Goal: Task Accomplishment & Management: Manage account settings

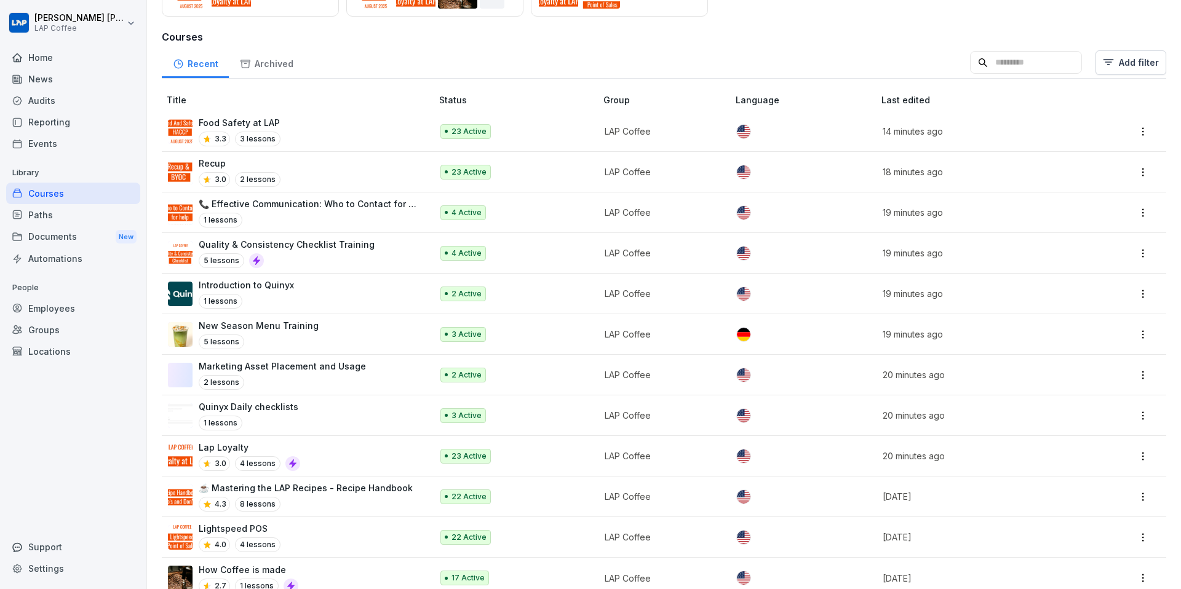
scroll to position [191, 0]
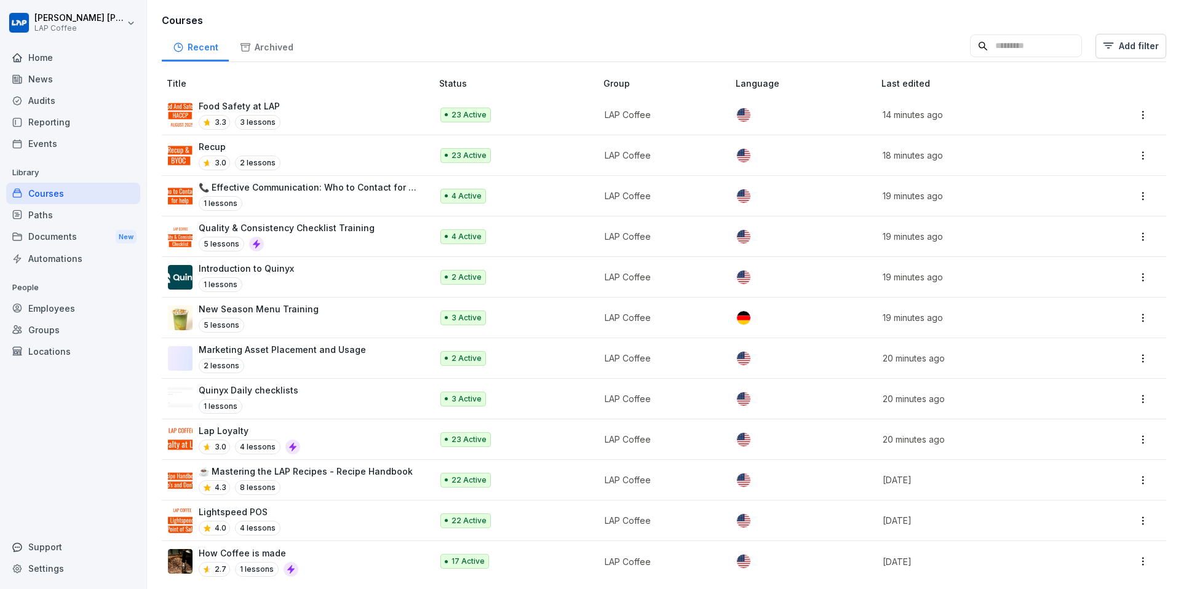
click at [278, 439] on p "How Coffee is made" at bounding box center [249, 553] width 100 height 13
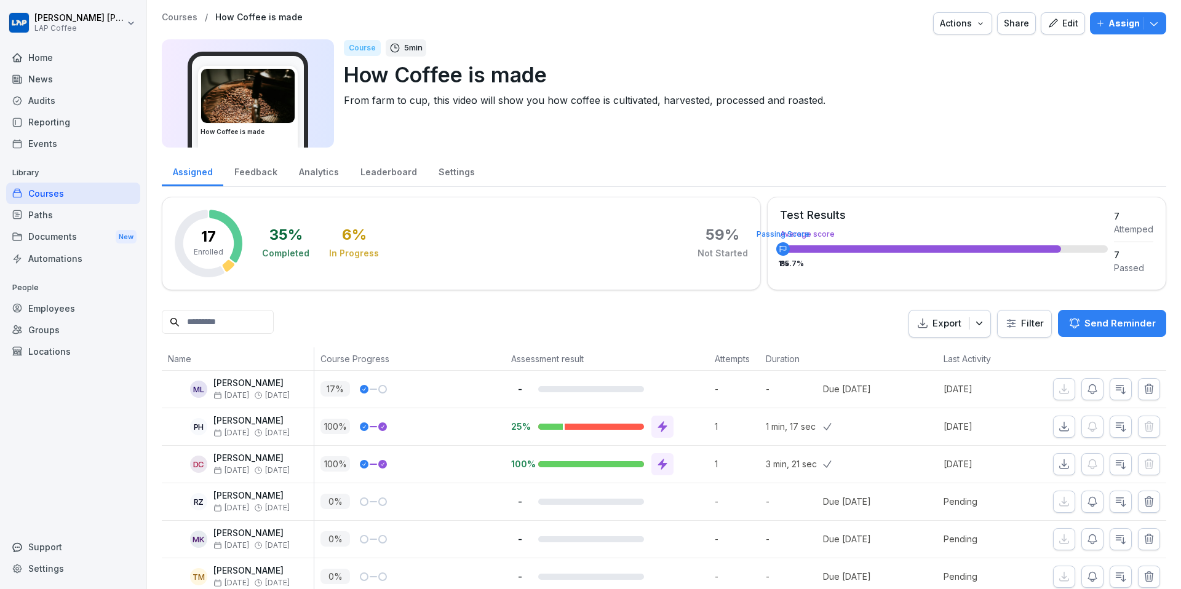
click at [188, 22] on p "Courses" at bounding box center [180, 17] width 36 height 10
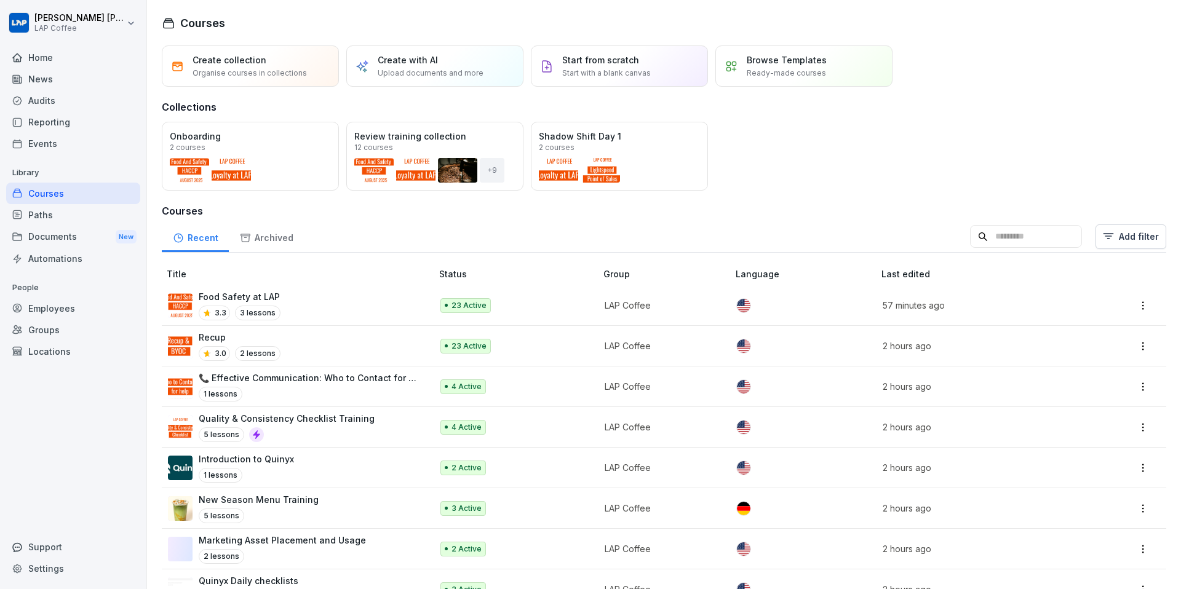
scroll to position [187, 0]
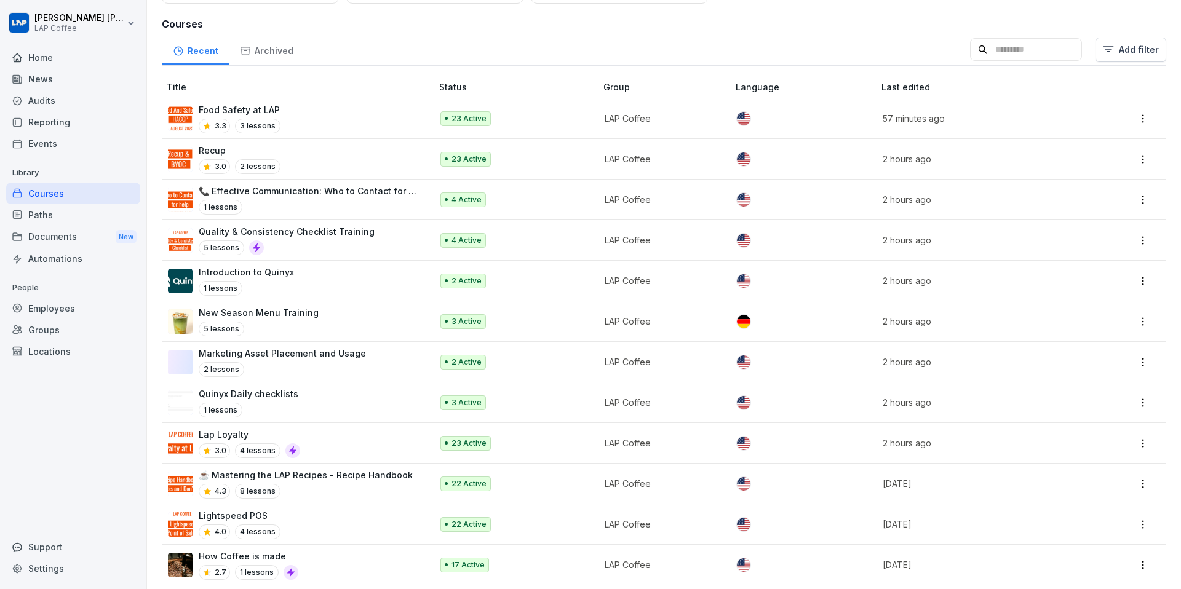
click at [242, 515] on p "Lightspeed POS" at bounding box center [240, 515] width 82 height 13
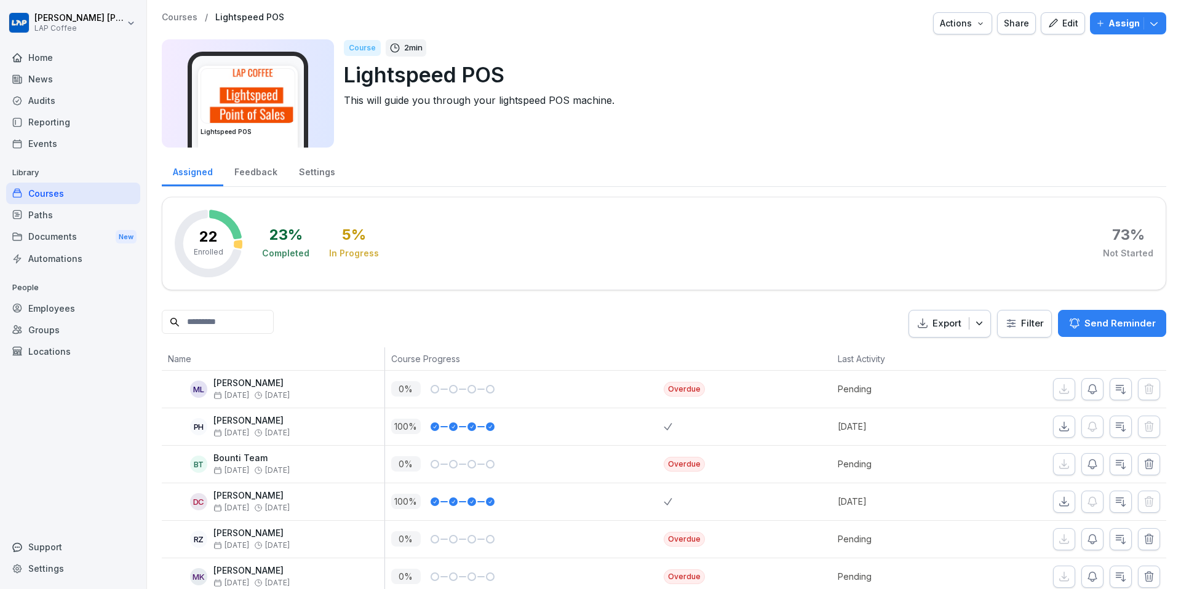
click at [1109, 25] on div "Assign" at bounding box center [1128, 24] width 64 height 14
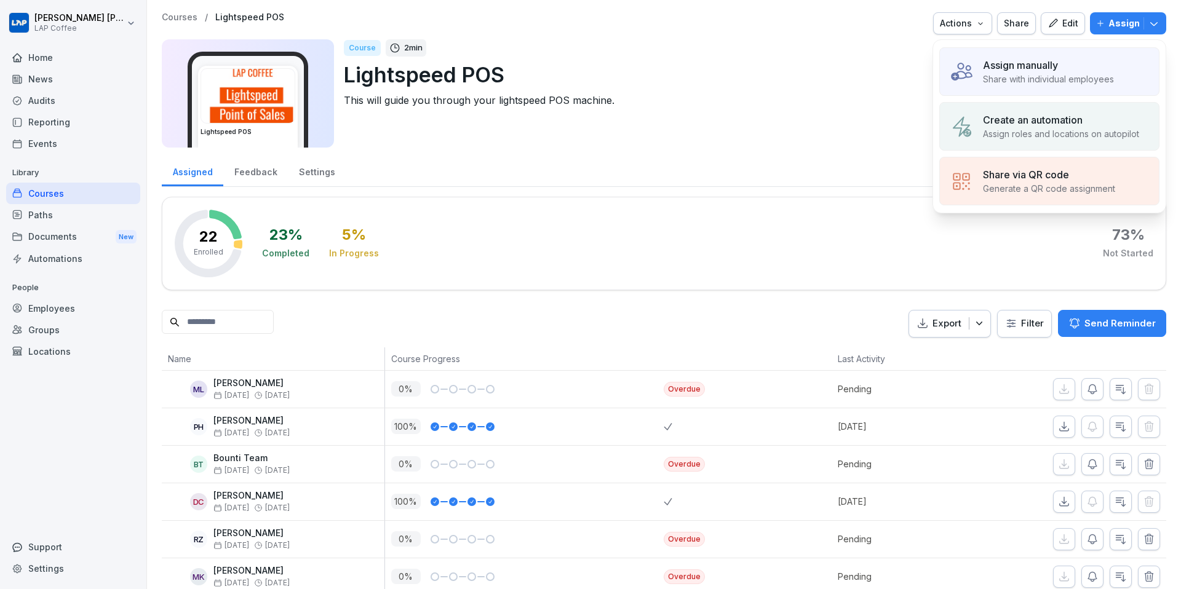
click at [1064, 29] on div "Edit" at bounding box center [1063, 24] width 31 height 14
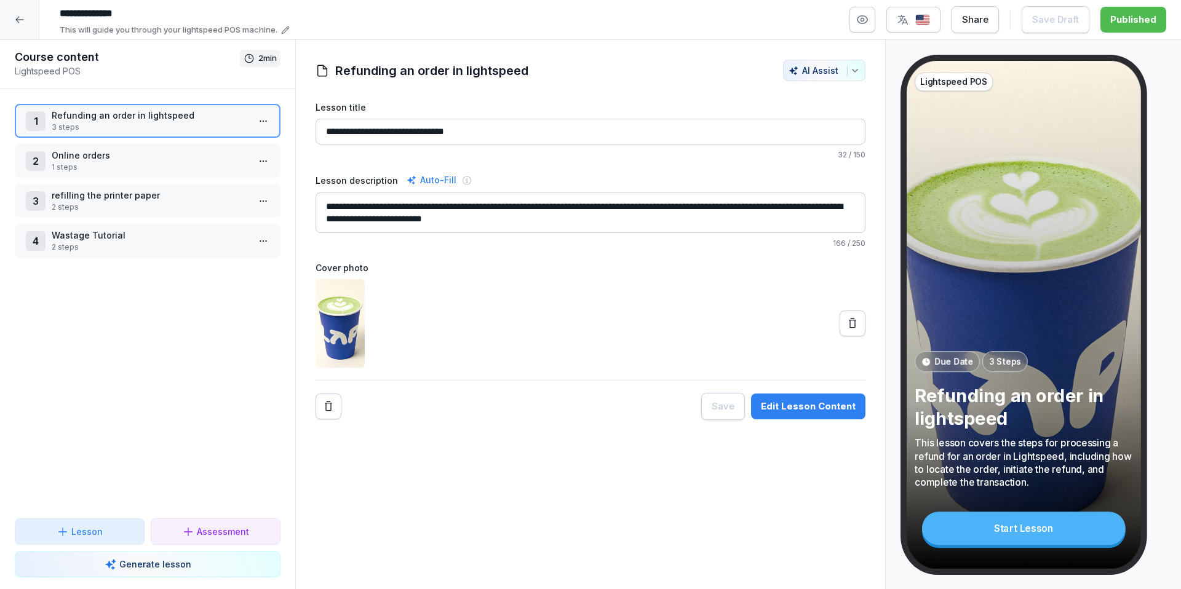
click at [610, 132] on input "**********" at bounding box center [591, 132] width 550 height 26
type input "**********"
click at [1114, 22] on div "Publish Changes" at bounding box center [1111, 20] width 92 height 14
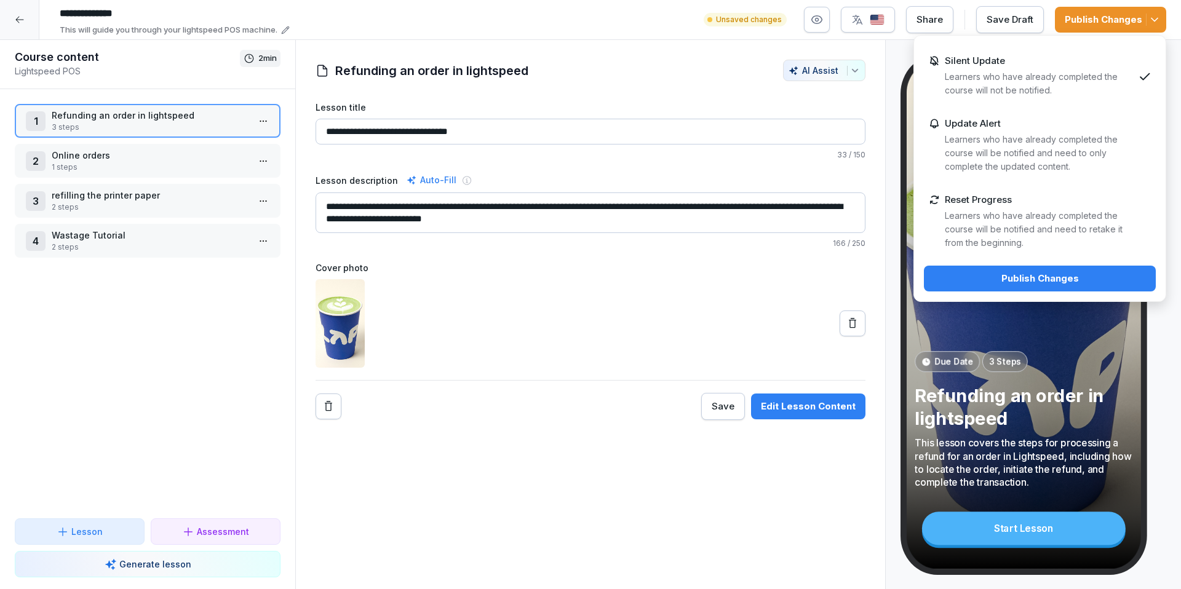
click at [1012, 211] on p "Learners who have already completed the course will be notified and need to ret…" at bounding box center [1039, 229] width 189 height 41
click at [1005, 277] on div "Publish Changes" at bounding box center [1040, 279] width 212 height 14
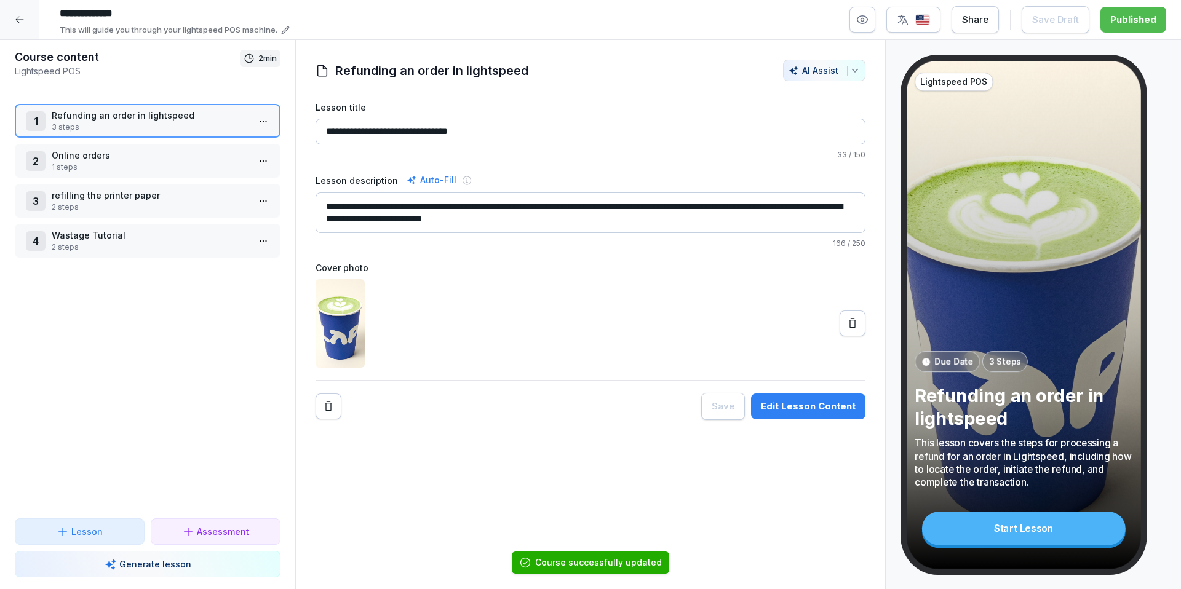
click at [15, 22] on icon at bounding box center [20, 20] width 10 height 10
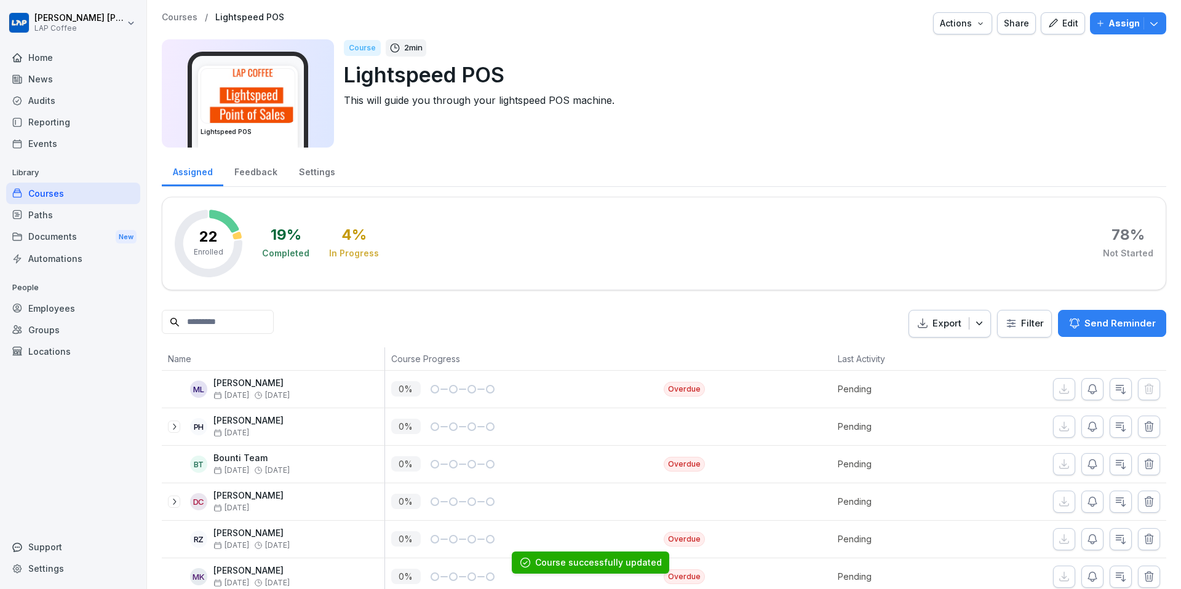
click at [172, 15] on p "Courses" at bounding box center [180, 17] width 36 height 10
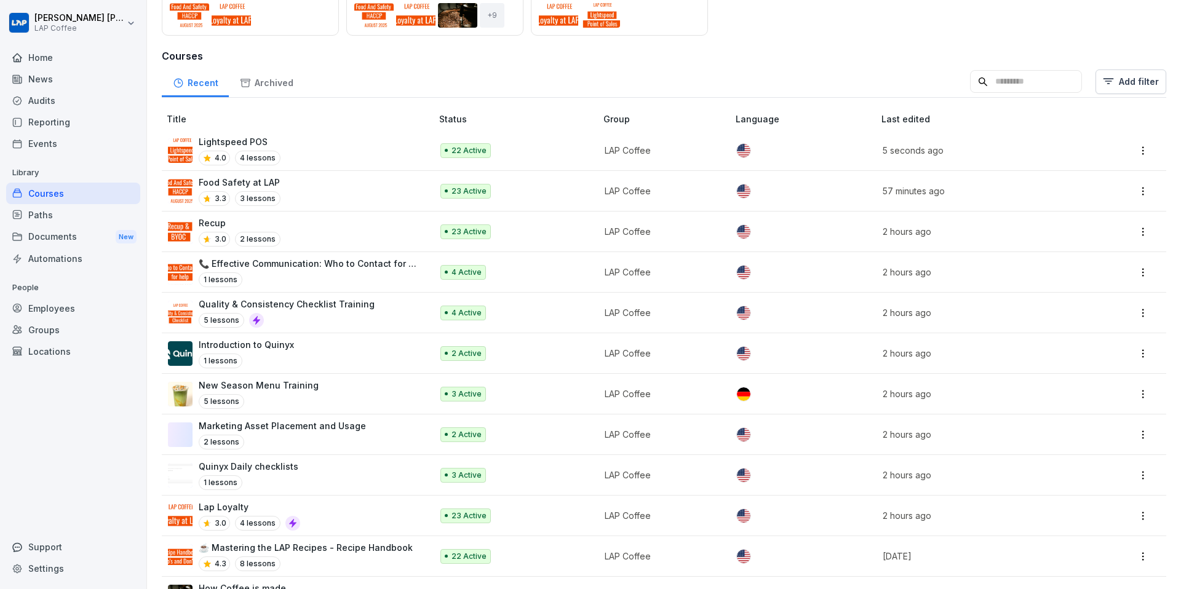
scroll to position [187, 0]
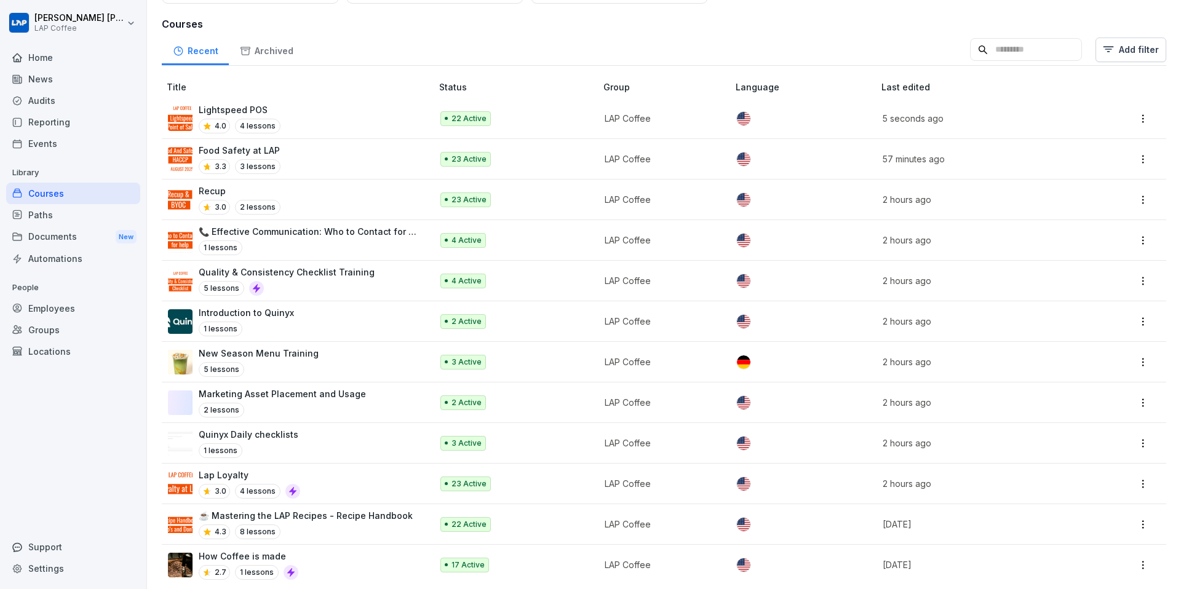
click at [392, 470] on div "Lap Loyalty 3.0 4 lessons" at bounding box center [294, 484] width 252 height 30
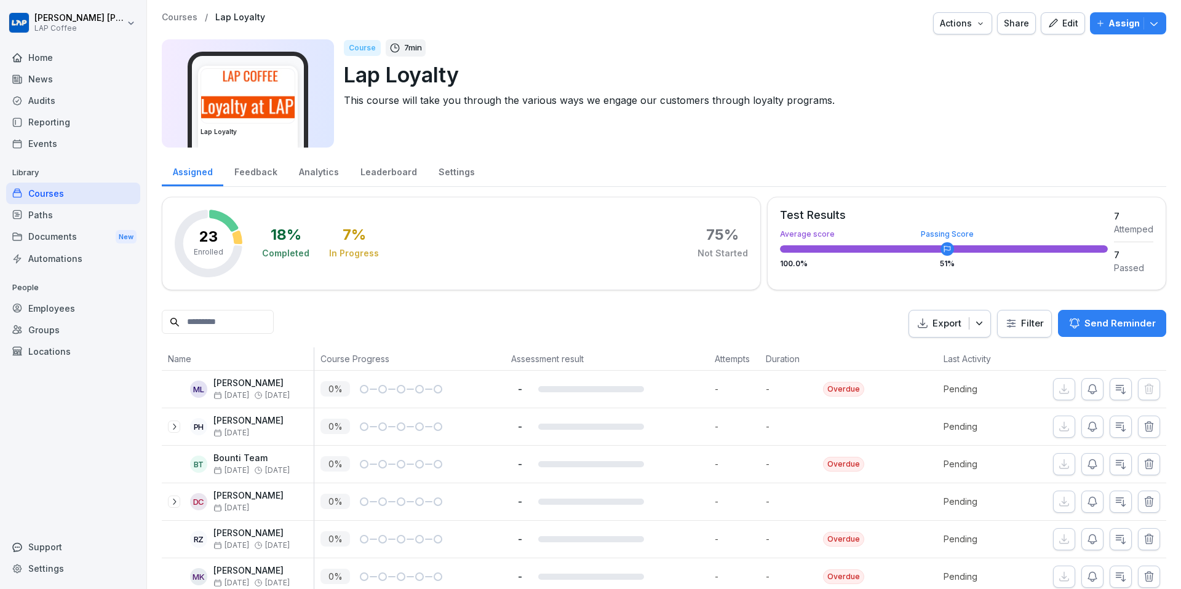
click at [169, 15] on p "Courses" at bounding box center [180, 17] width 36 height 10
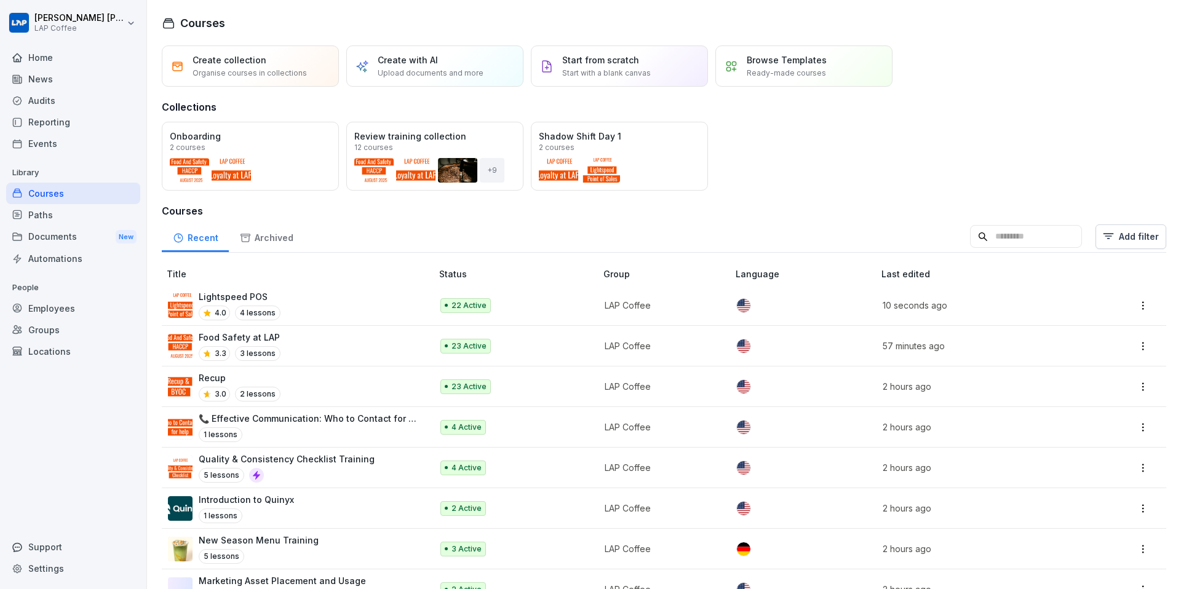
scroll to position [6, 0]
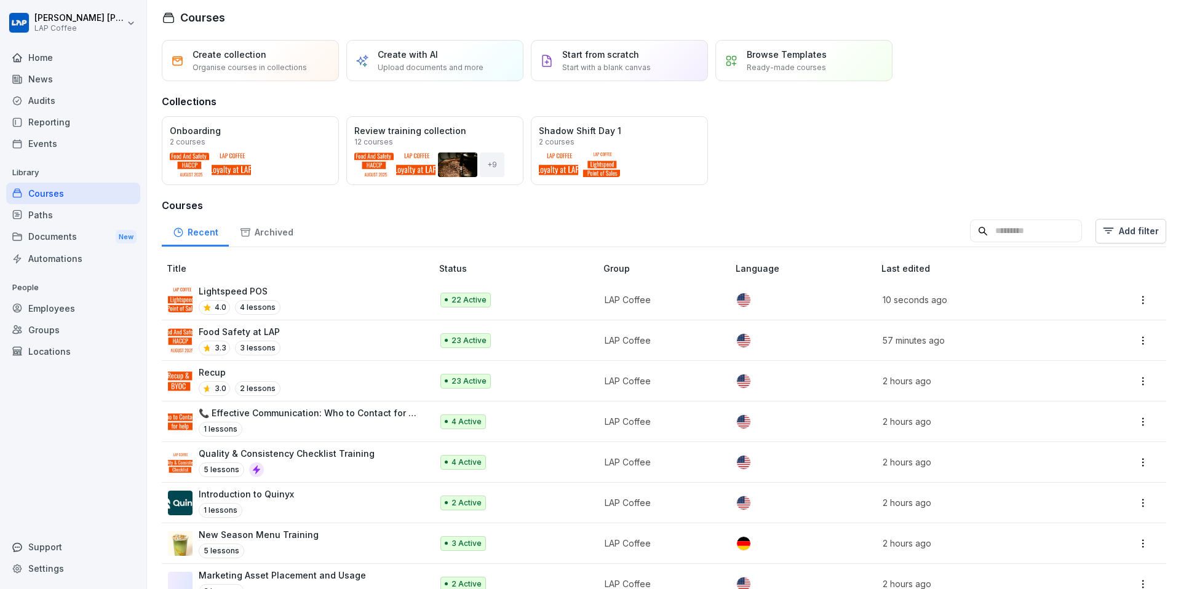
click at [308, 457] on p "Quality & Consistency Checklist Training" at bounding box center [287, 453] width 176 height 13
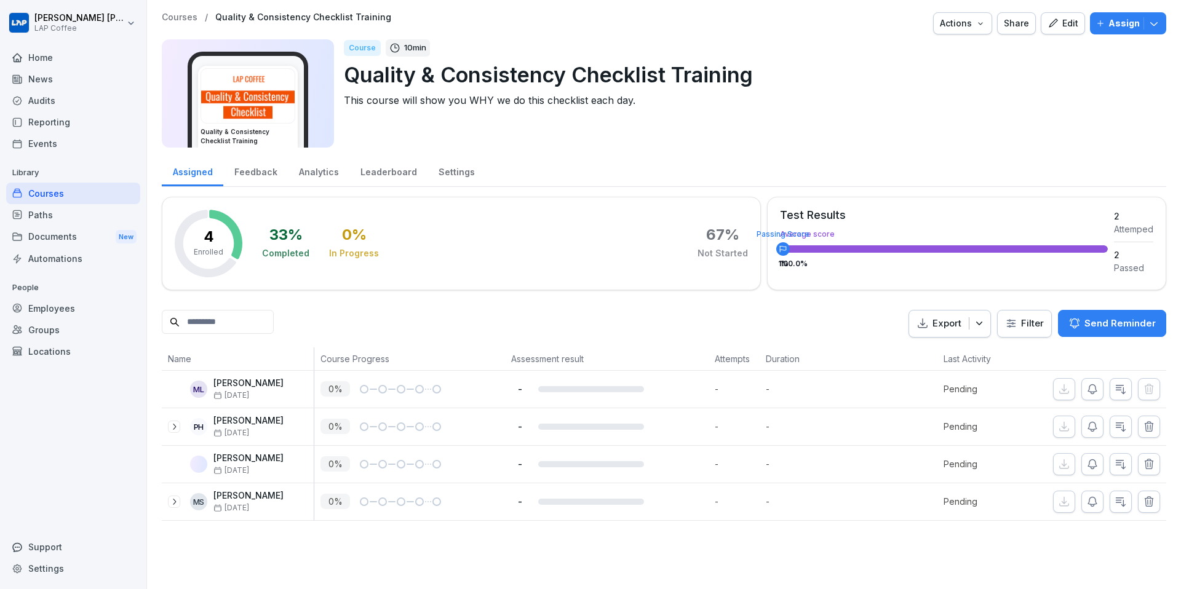
click at [177, 22] on p "Courses" at bounding box center [180, 17] width 36 height 10
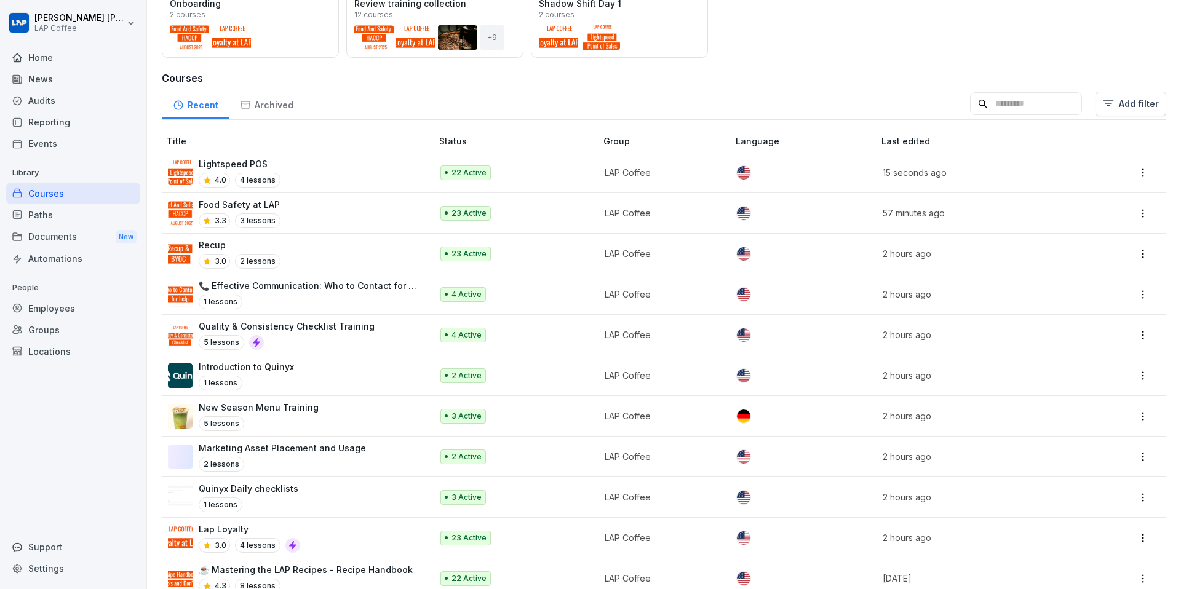
scroll to position [187, 0]
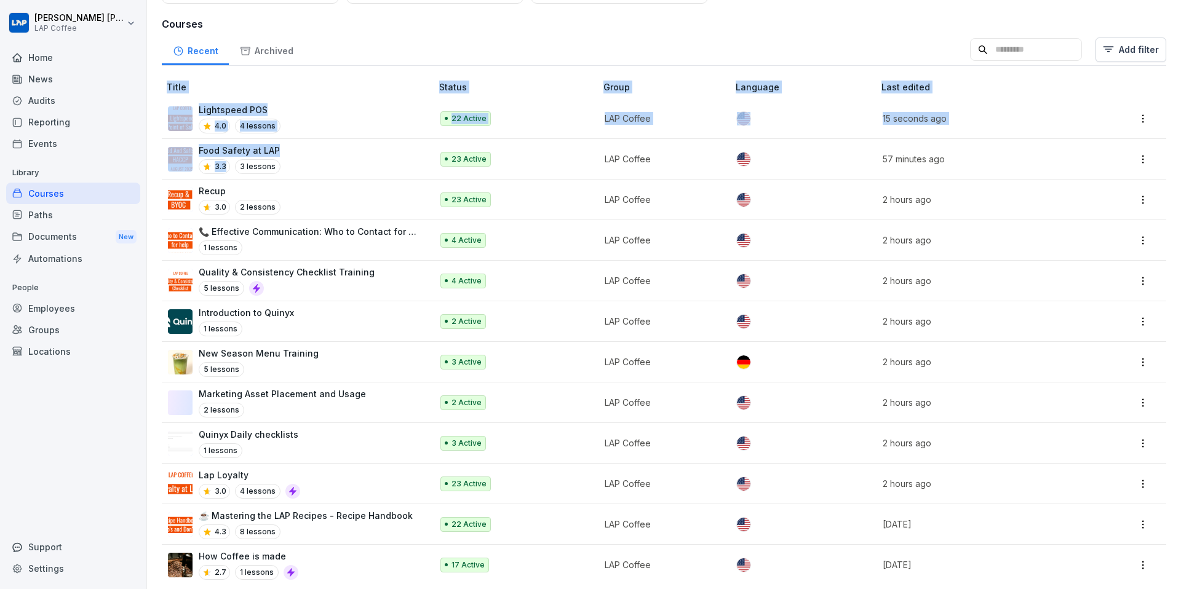
drag, startPoint x: 156, startPoint y: 106, endPoint x: 224, endPoint y: 169, distance: 92.3
click at [224, 169] on div "Create collection Organise courses in collections Create with AI Upload documen…" at bounding box center [664, 226] width 1034 height 736
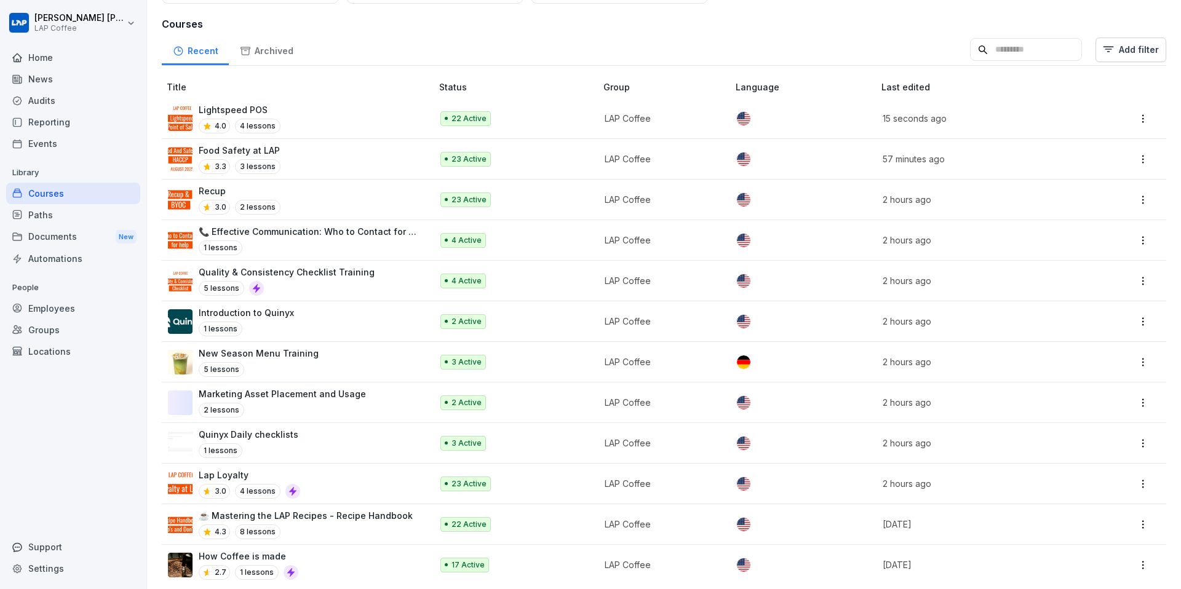
click at [799, 316] on div at bounding box center [799, 322] width 125 height 14
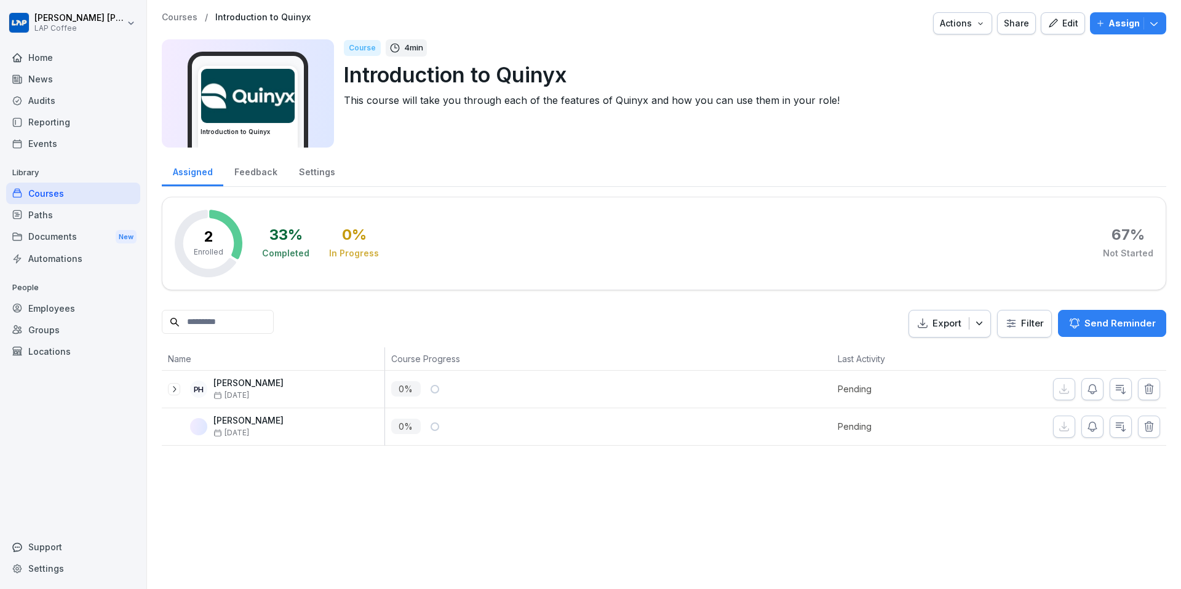
click at [182, 14] on p "Courses" at bounding box center [180, 17] width 36 height 10
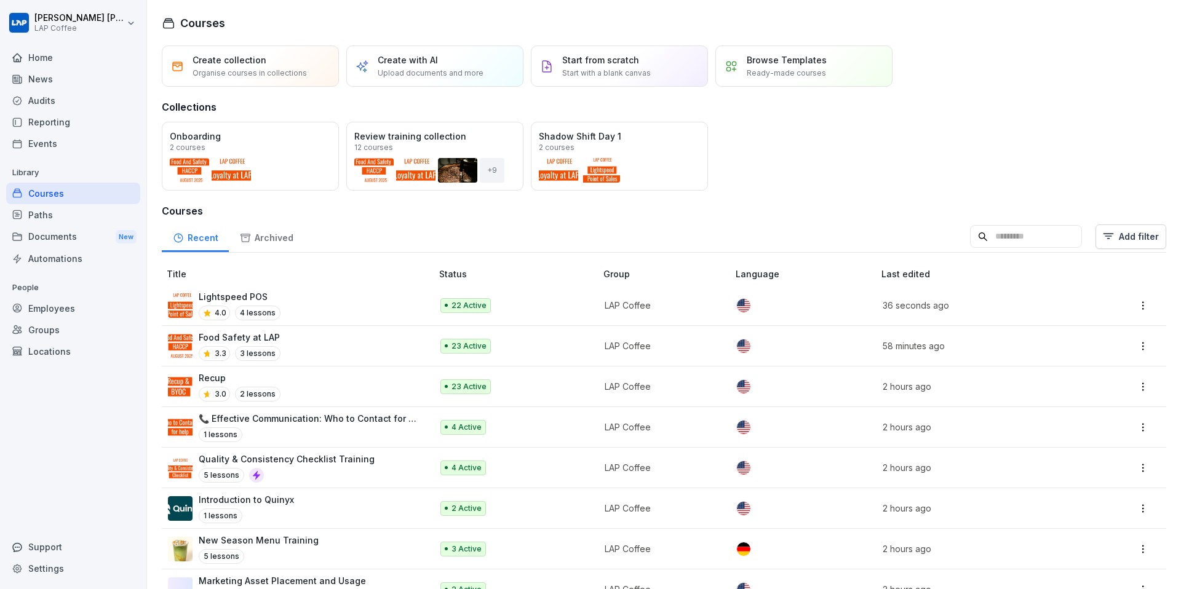
click at [406, 309] on div "Lightspeed POS 4.0 4 lessons" at bounding box center [294, 305] width 252 height 30
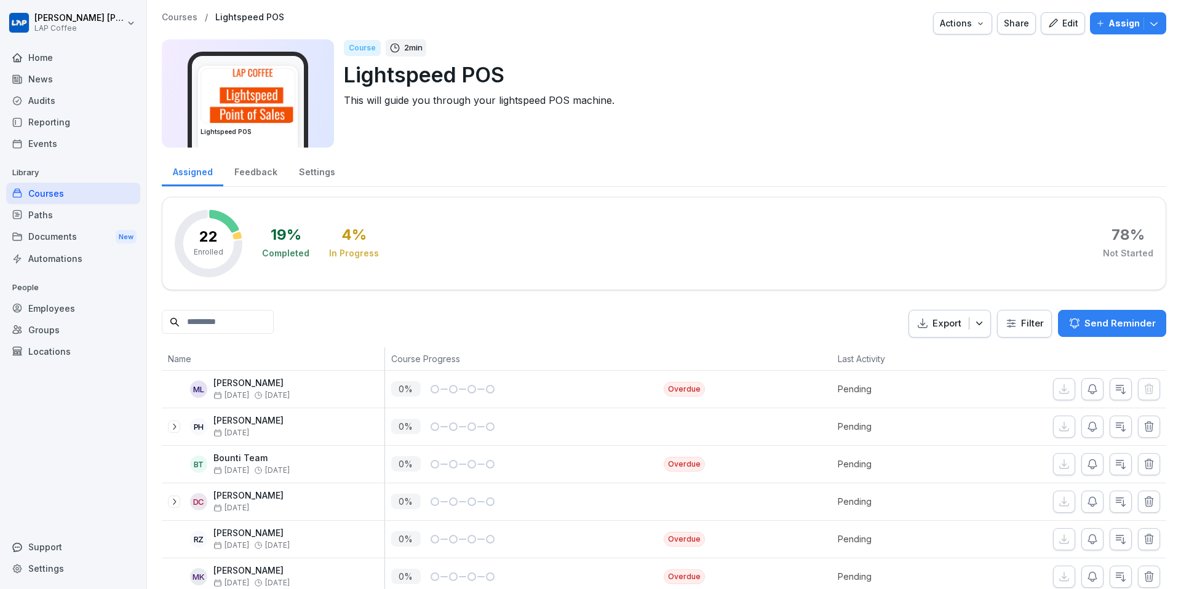
click at [172, 18] on p "Courses" at bounding box center [180, 17] width 36 height 10
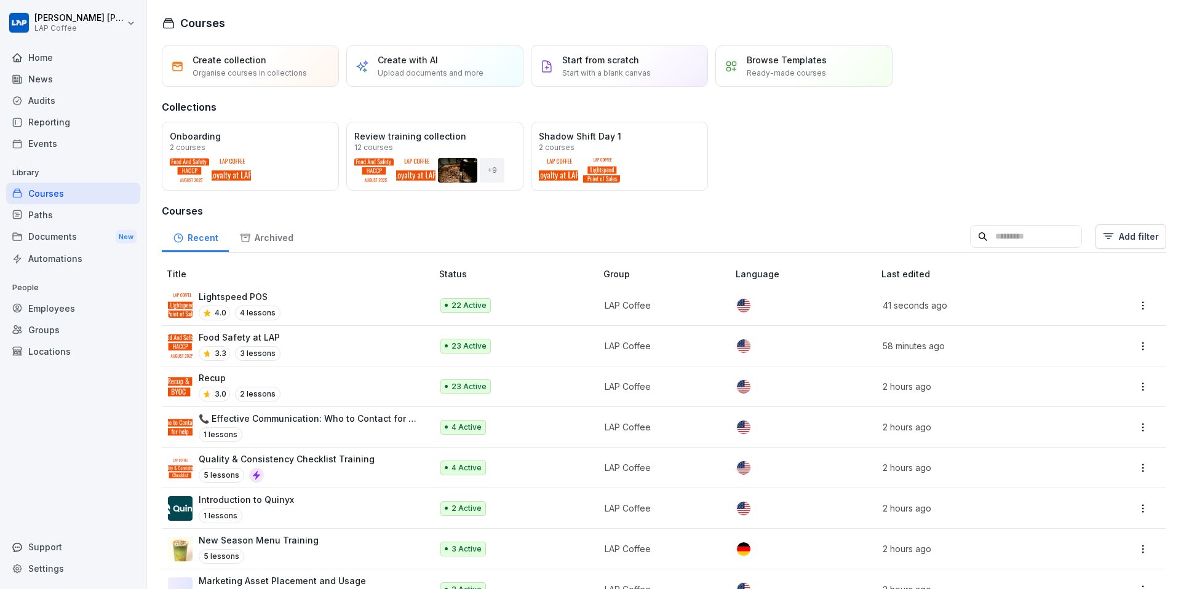
click at [387, 338] on div "Food Safety at LAP 3.3 3 lessons" at bounding box center [294, 346] width 252 height 30
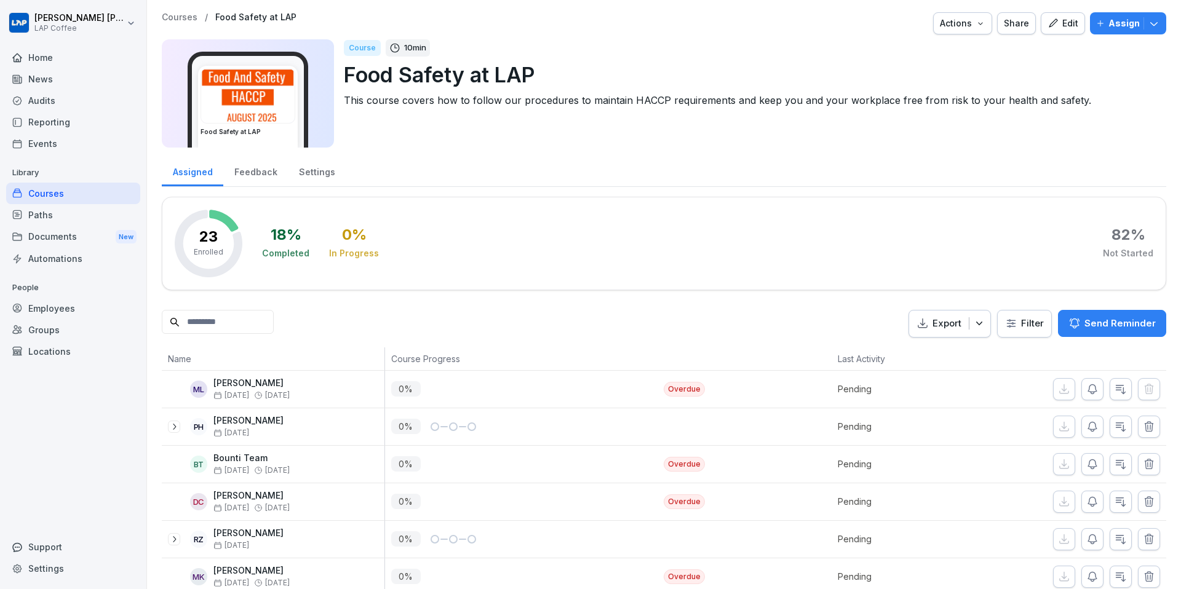
click at [172, 21] on p "Courses" at bounding box center [180, 17] width 36 height 10
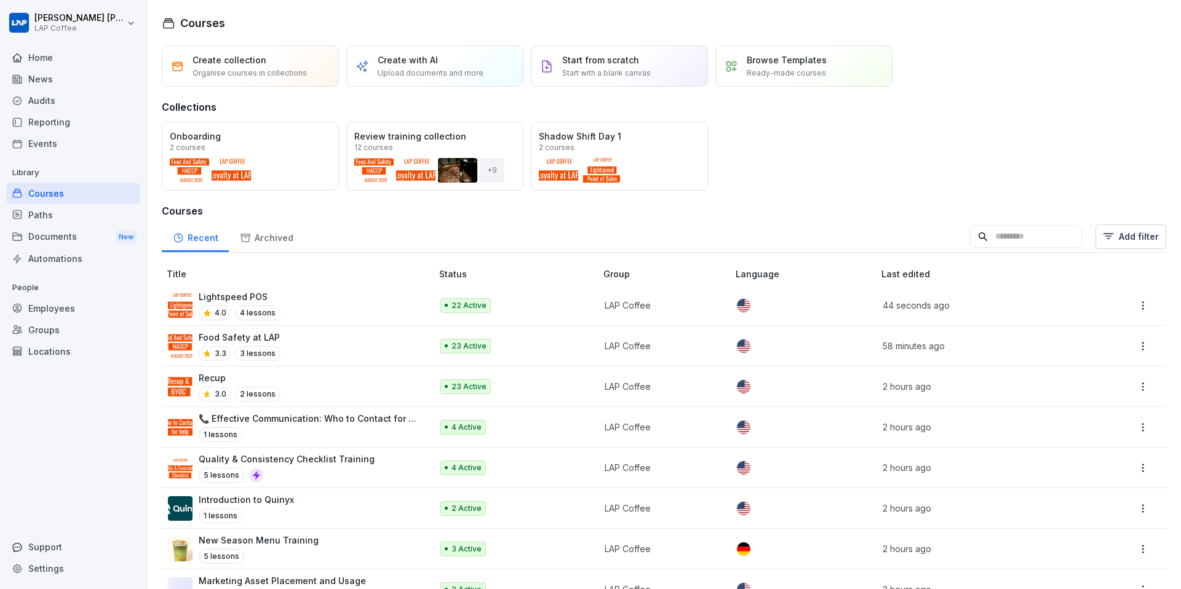
click at [316, 407] on td "📞 Effective Communication: Who to Contact for What 1 lessons" at bounding box center [298, 427] width 273 height 41
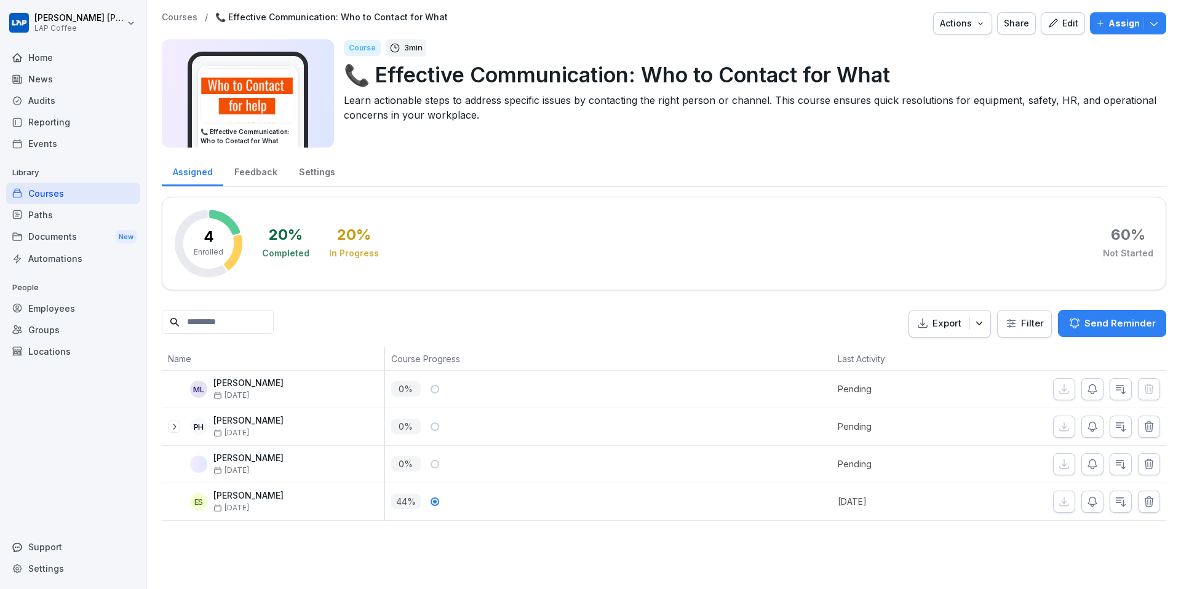
click at [169, 14] on p "Courses" at bounding box center [180, 17] width 36 height 10
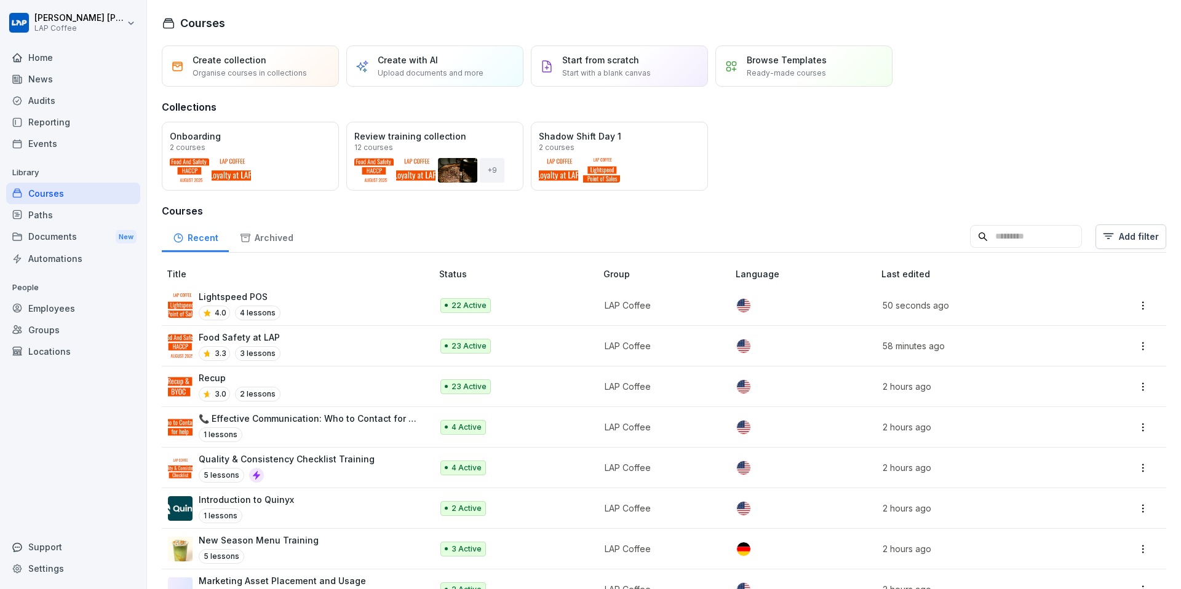
click at [390, 463] on div "Quality & Consistency Checklist Training 5 lessons" at bounding box center [294, 468] width 252 height 30
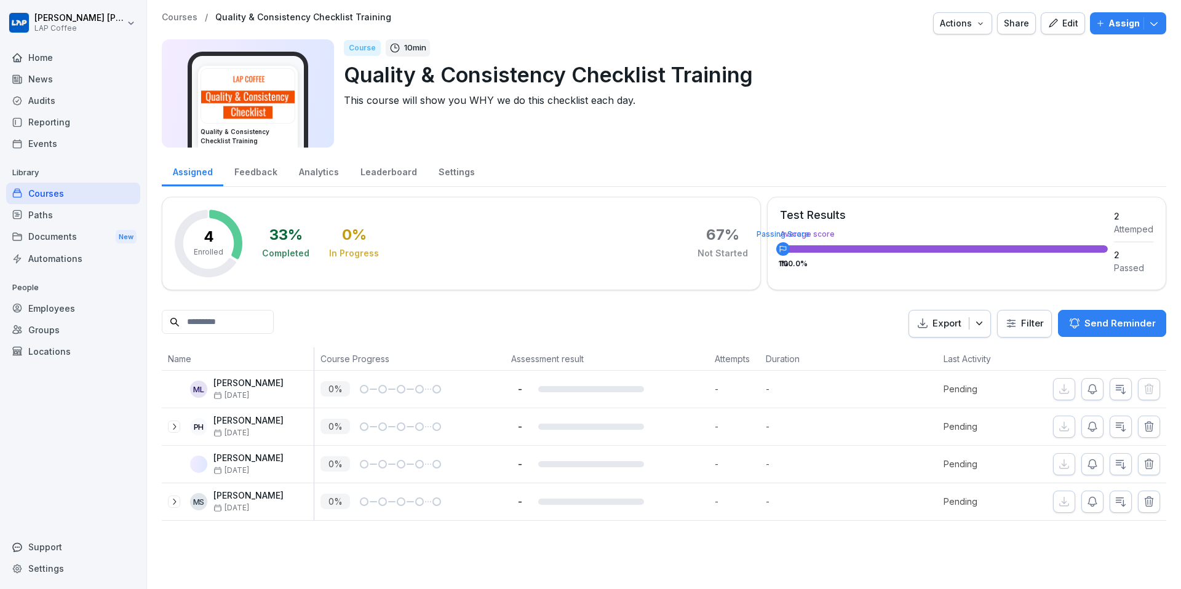
click at [176, 423] on icon at bounding box center [174, 427] width 10 height 10
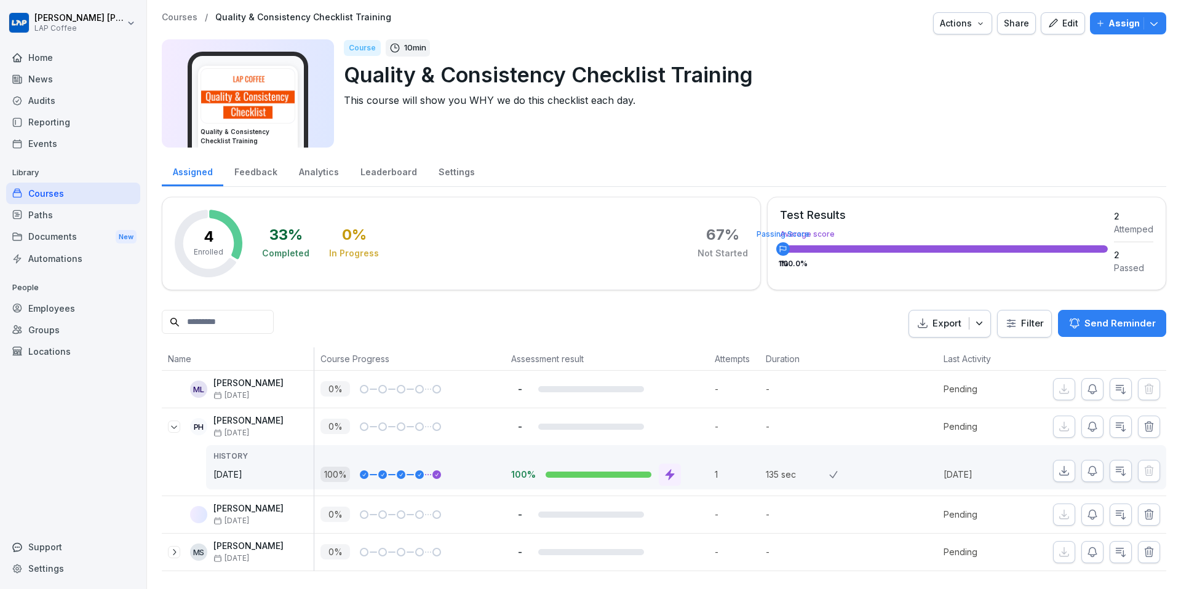
click at [176, 423] on icon at bounding box center [174, 427] width 10 height 10
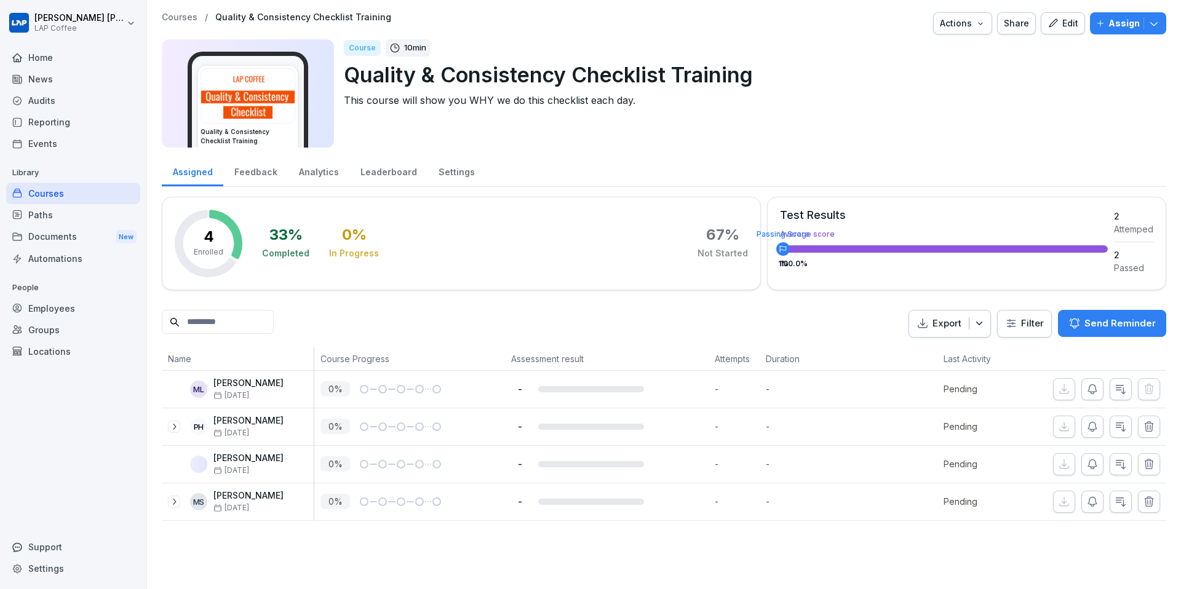
click at [176, 18] on p "Courses" at bounding box center [180, 17] width 36 height 10
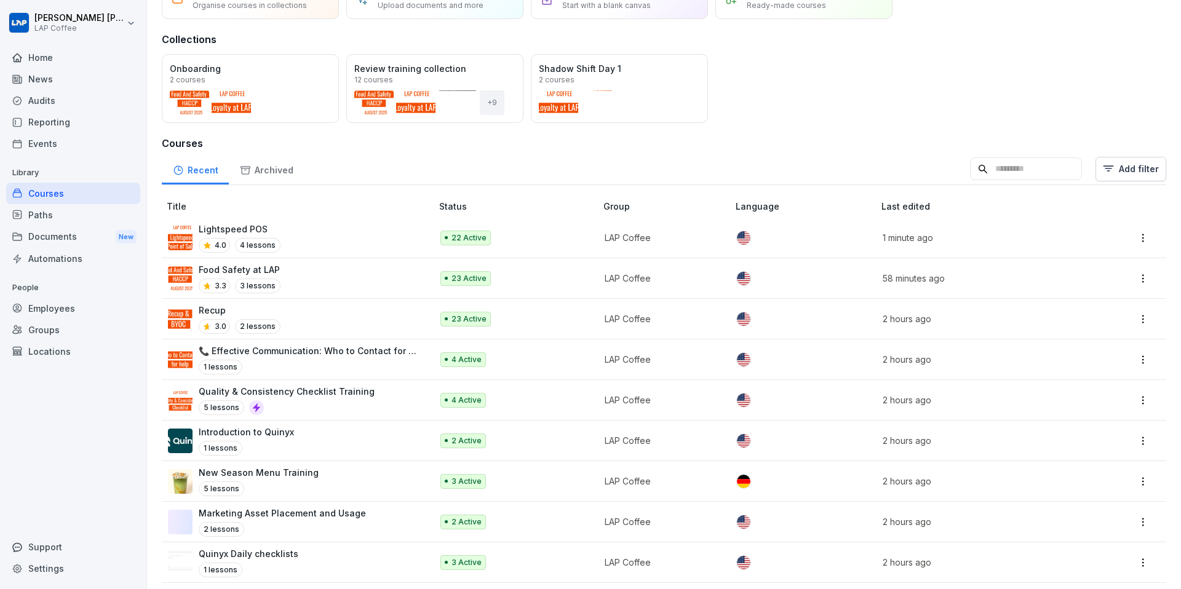
scroll to position [84, 0]
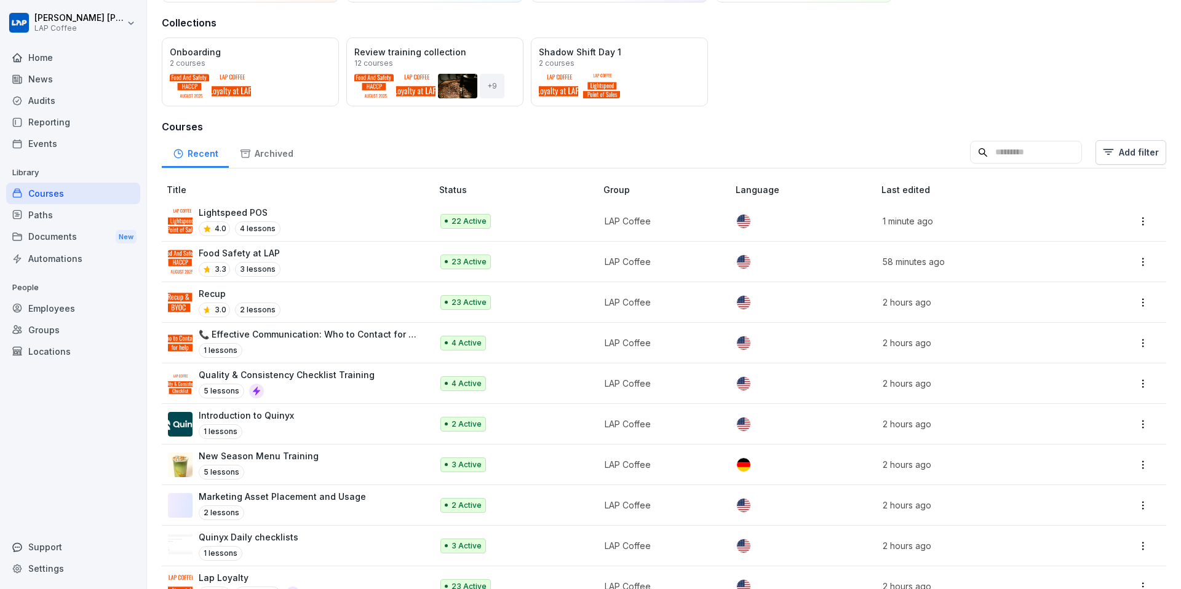
click at [271, 413] on p "Introduction to Quinyx" at bounding box center [246, 415] width 95 height 13
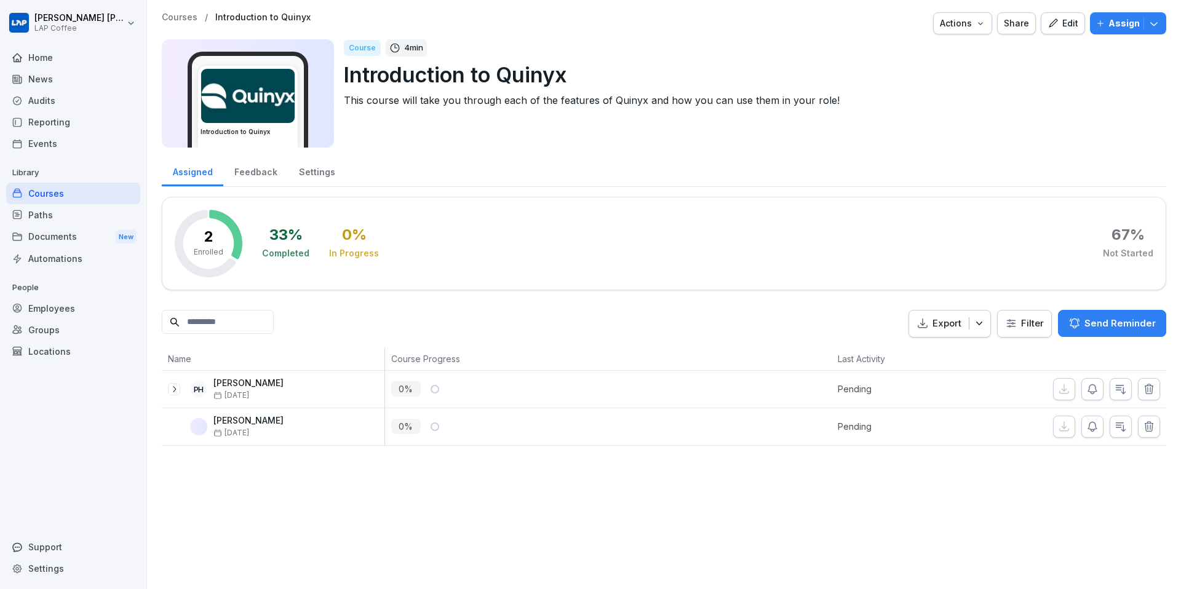
click at [177, 394] on div at bounding box center [174, 389] width 12 height 12
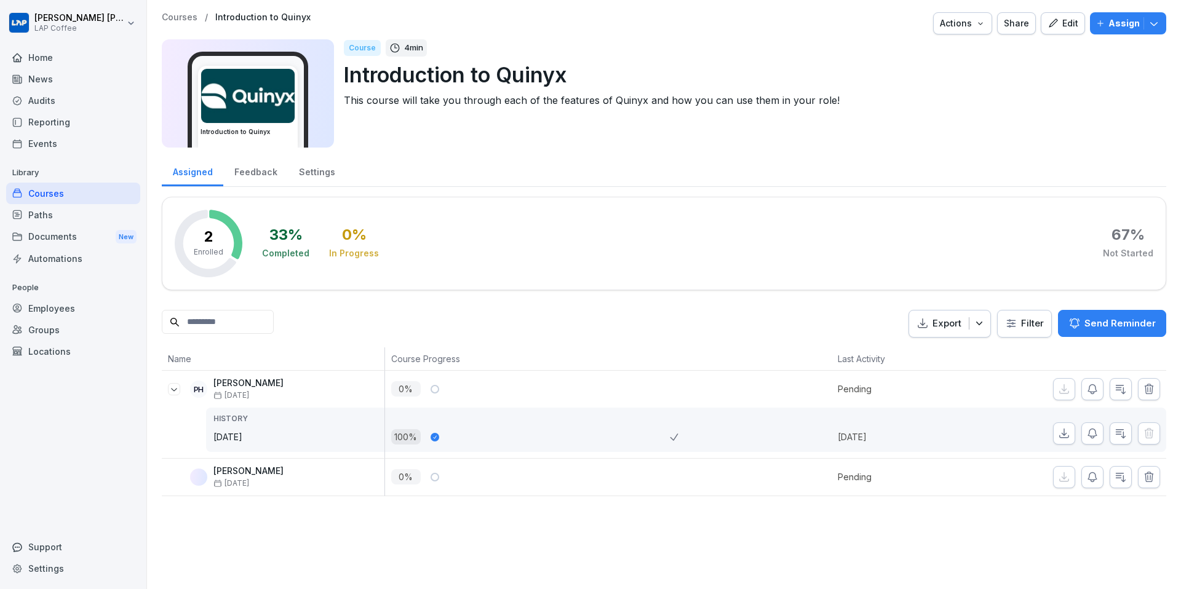
click at [177, 394] on div at bounding box center [174, 389] width 12 height 12
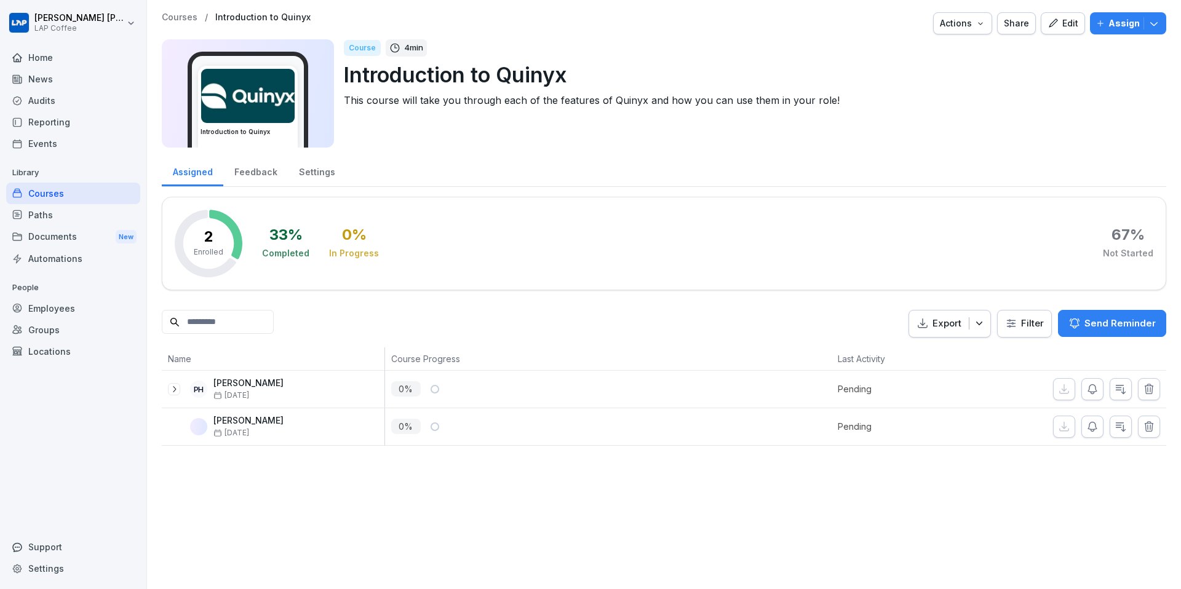
click at [180, 17] on p "Courses" at bounding box center [180, 17] width 36 height 10
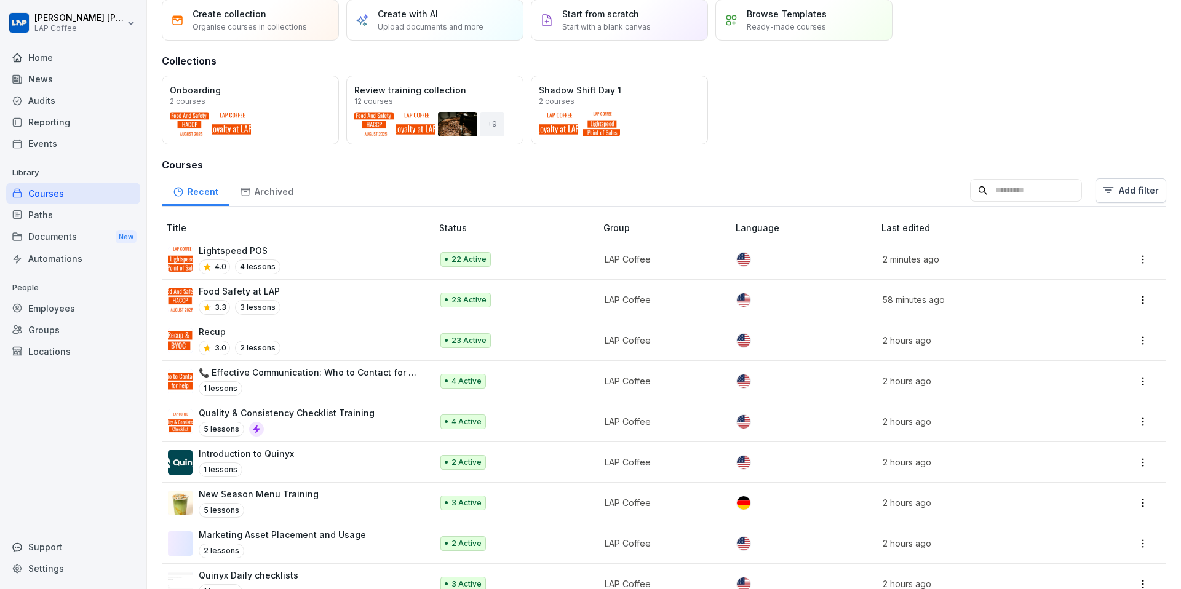
scroll to position [60, 0]
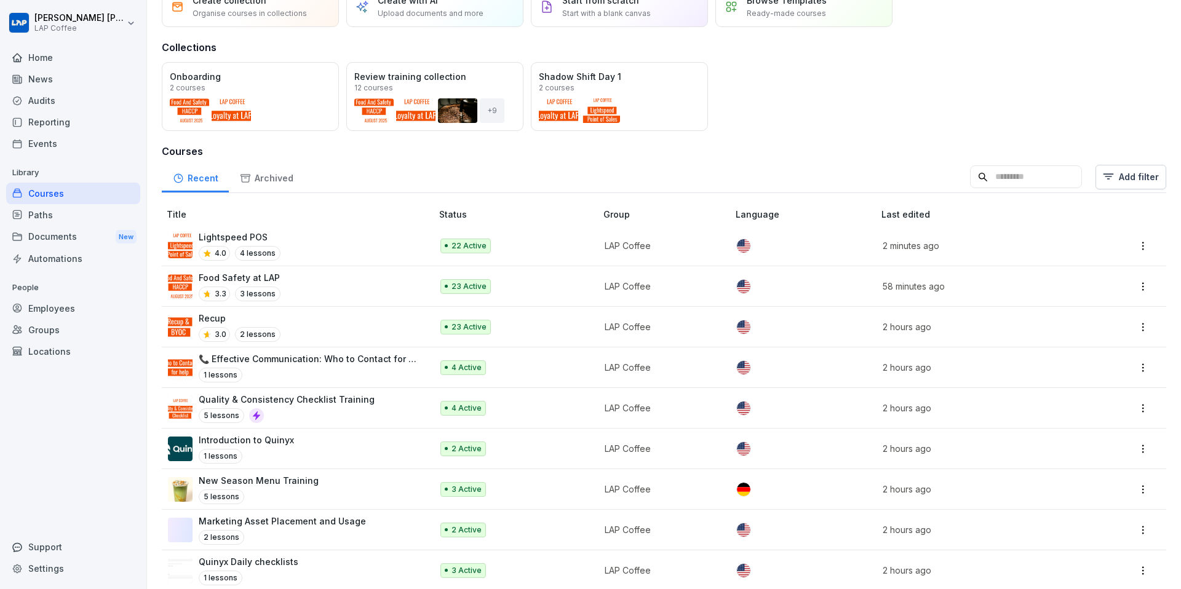
click at [276, 438] on p "Introduction to Quinyx" at bounding box center [246, 440] width 95 height 13
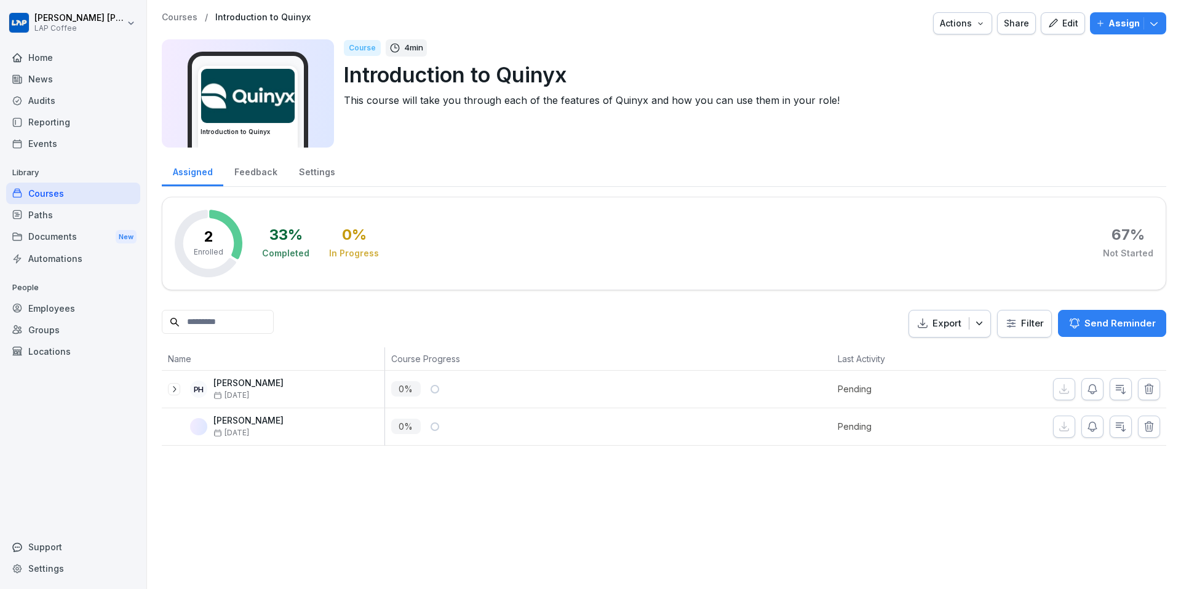
click at [171, 385] on icon at bounding box center [174, 390] width 10 height 10
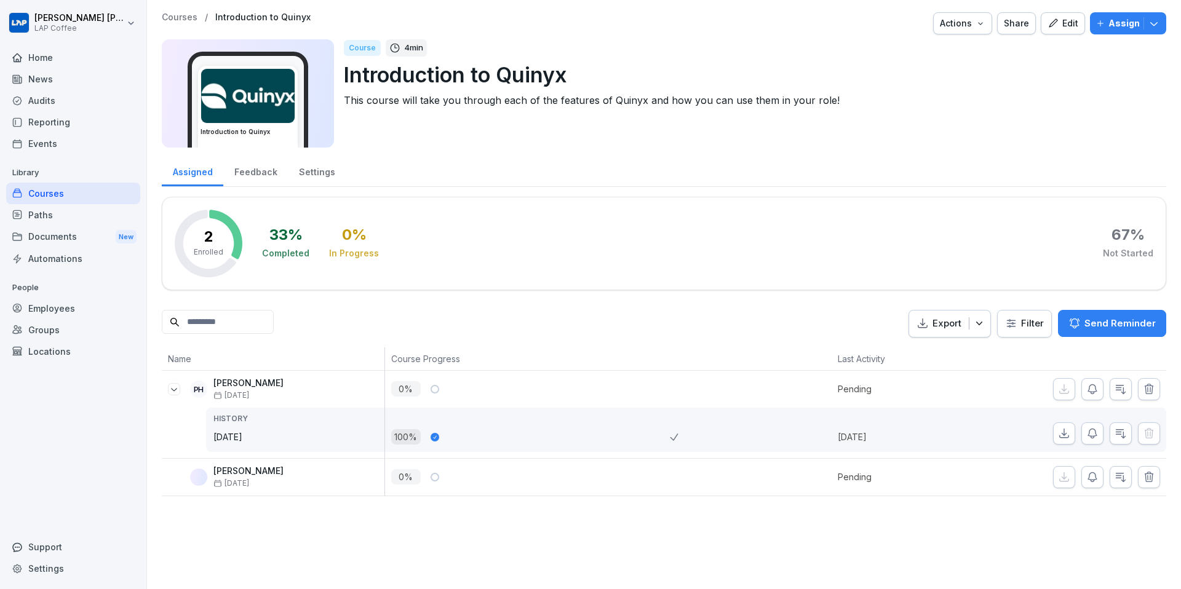
click at [171, 385] on icon at bounding box center [174, 390] width 10 height 10
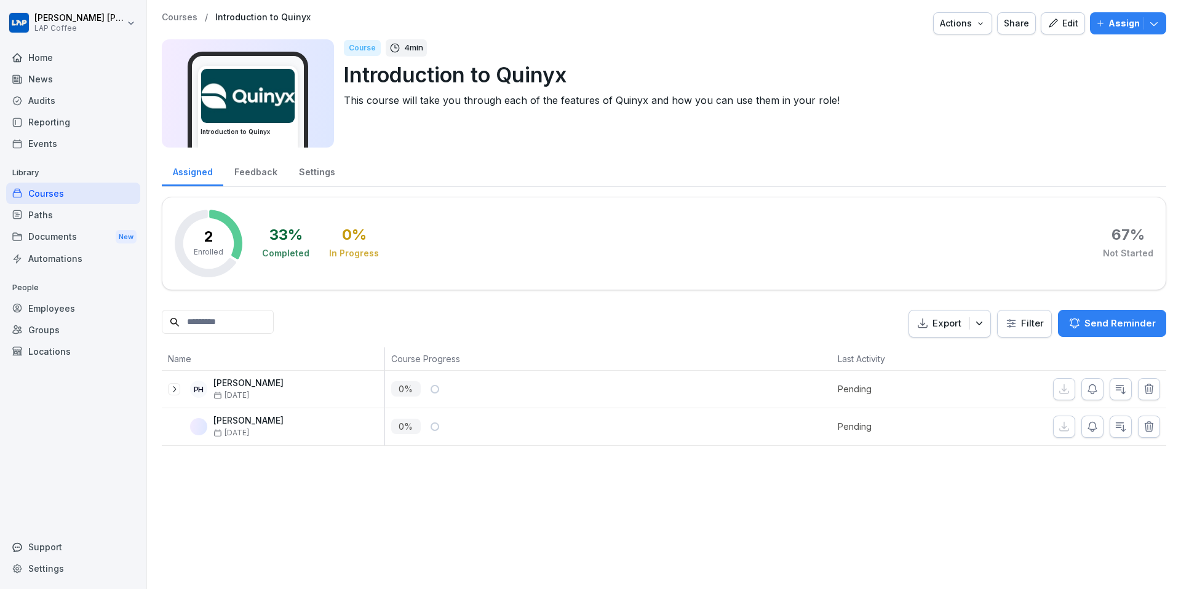
click at [174, 15] on p "Courses" at bounding box center [180, 17] width 36 height 10
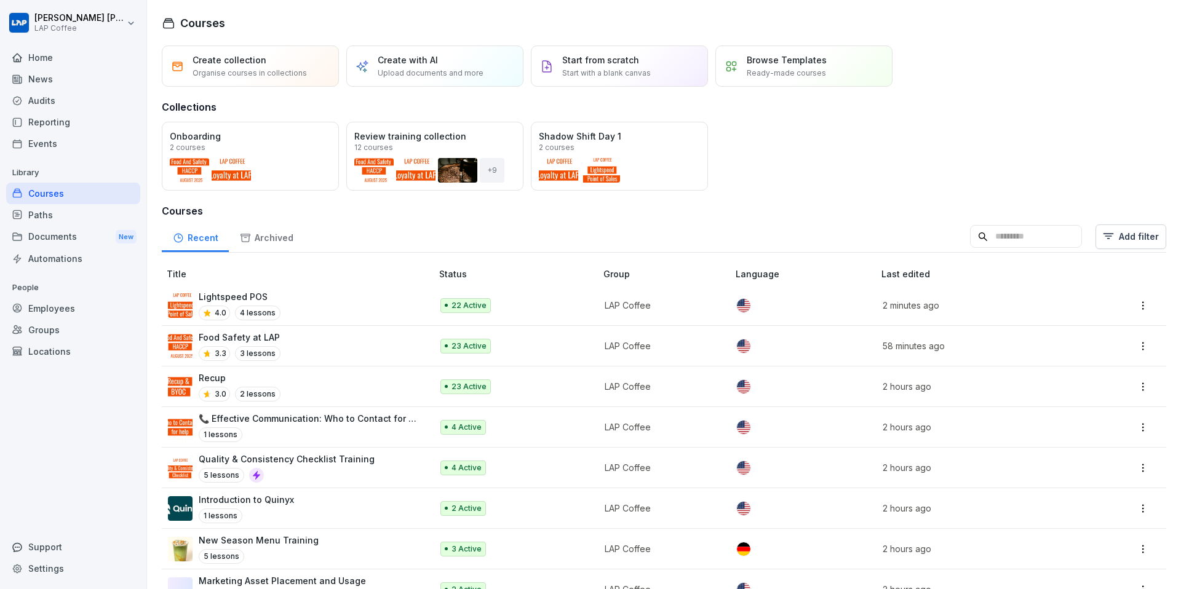
scroll to position [61, 0]
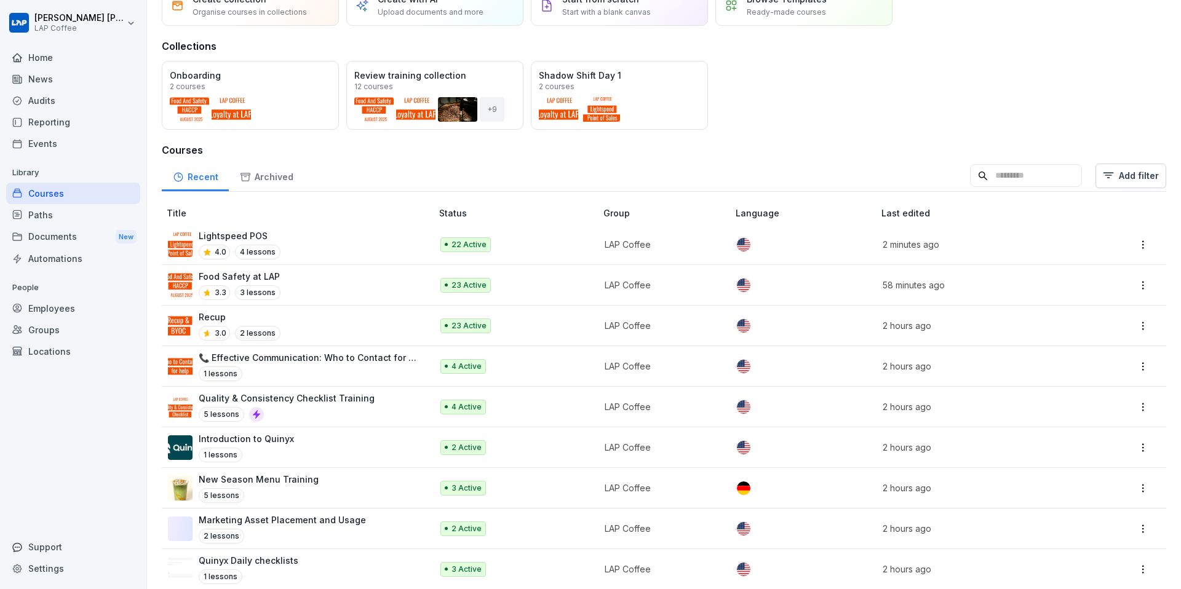
click at [240, 473] on p "New Season Menu Training" at bounding box center [259, 479] width 120 height 13
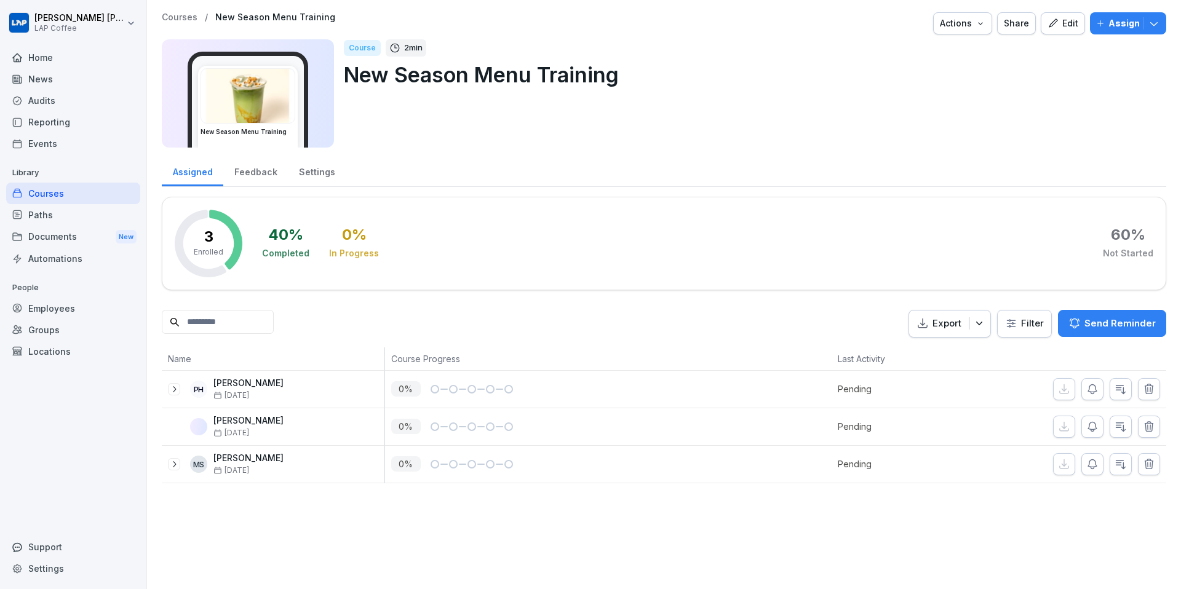
click at [175, 18] on p "Courses" at bounding box center [180, 17] width 36 height 10
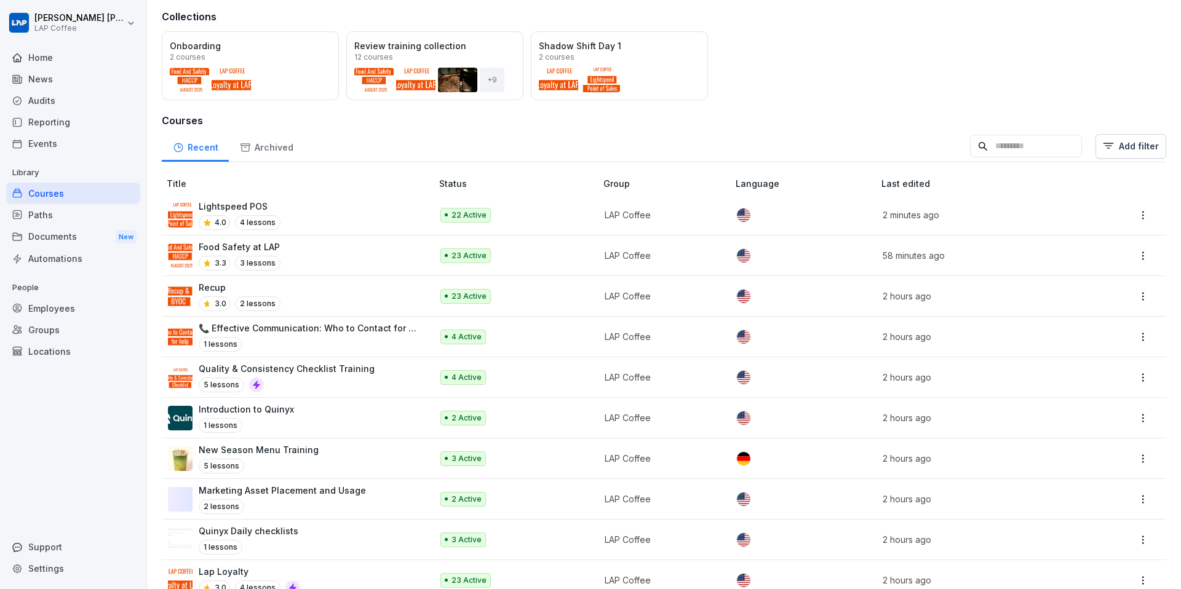
scroll to position [91, 0]
click at [275, 484] on p "Marketing Asset Placement and Usage" at bounding box center [282, 490] width 167 height 13
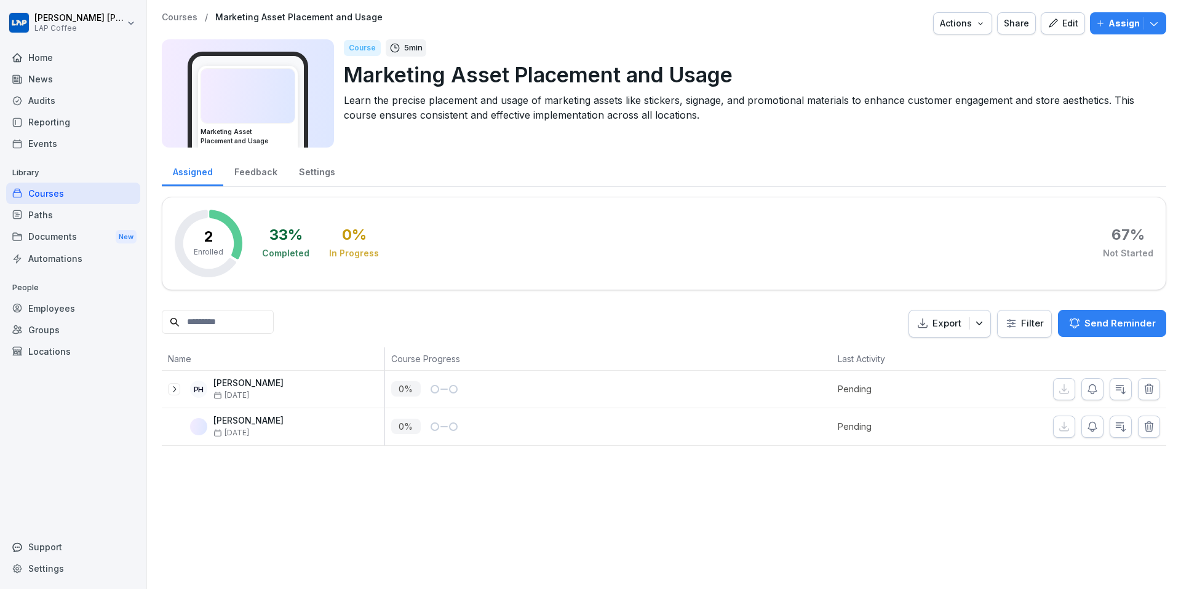
click at [179, 23] on div "Courses / Marketing Asset Placement and Usage Actions Share Edit Assign" at bounding box center [664, 23] width 1005 height 22
click at [182, 19] on p "Courses" at bounding box center [180, 17] width 36 height 10
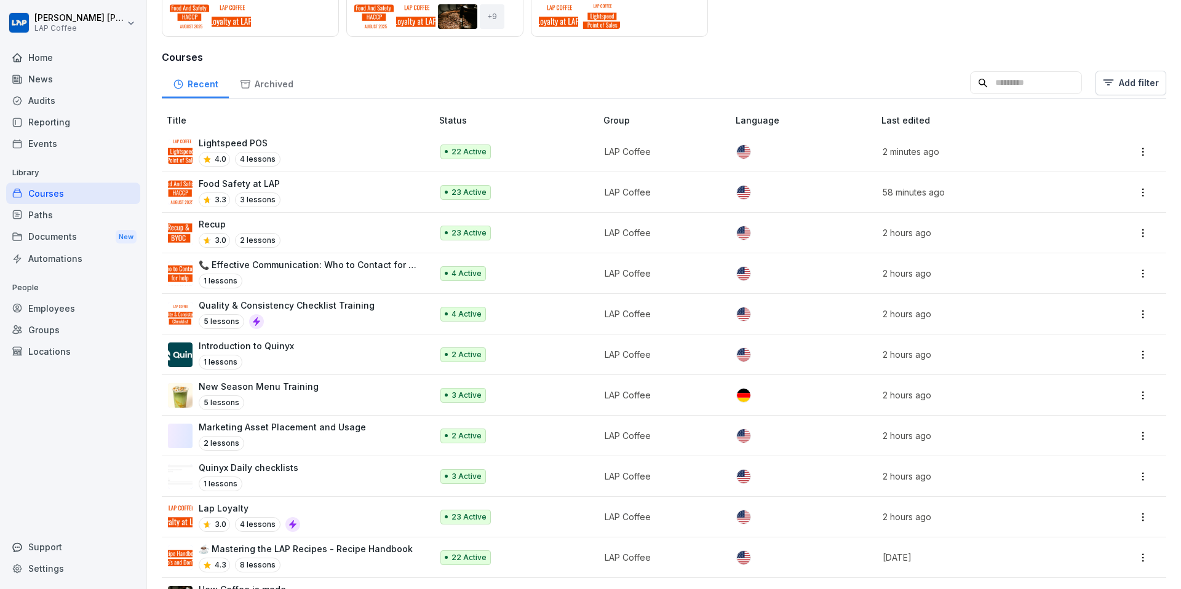
scroll to position [169, 0]
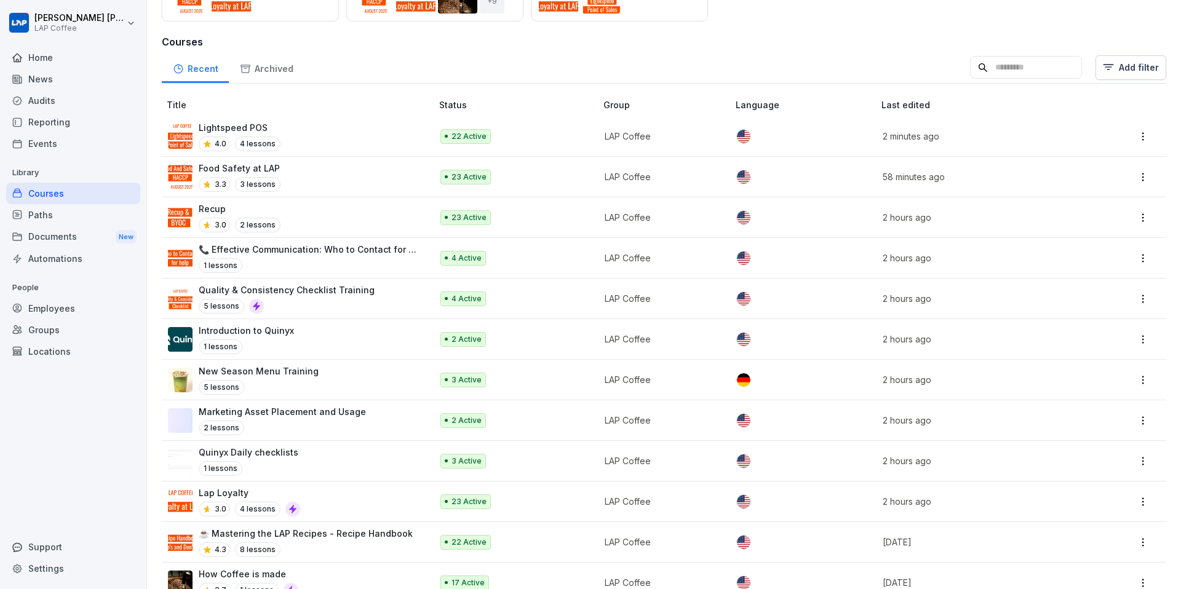
click at [260, 449] on p "Quinyx Daily checklists" at bounding box center [249, 452] width 100 height 13
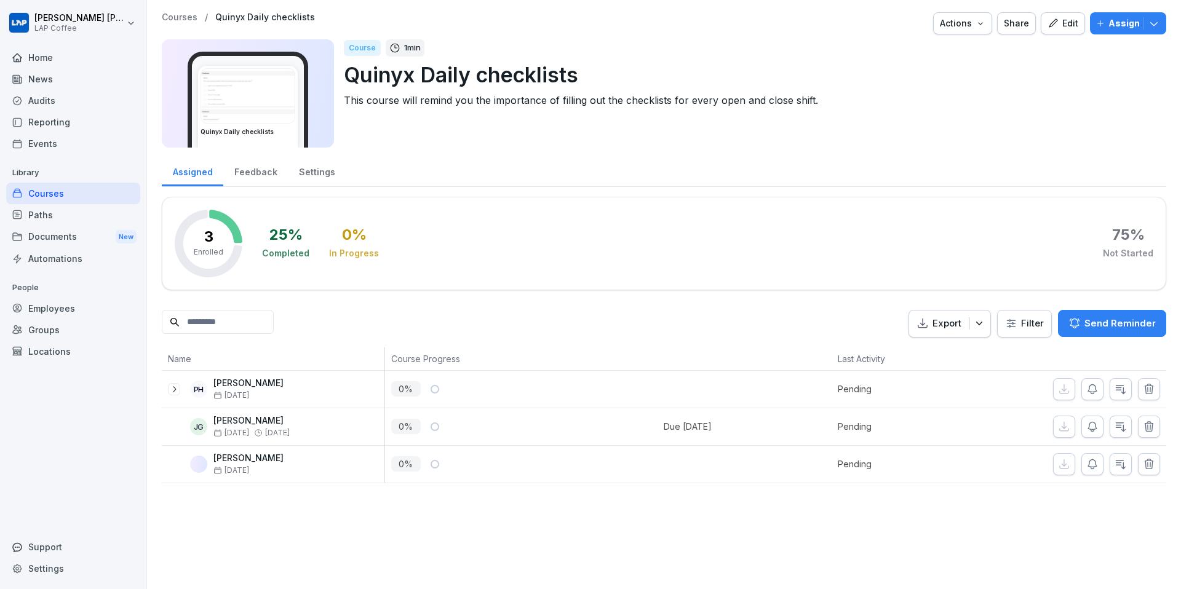
click at [169, 20] on p "Courses" at bounding box center [180, 17] width 36 height 10
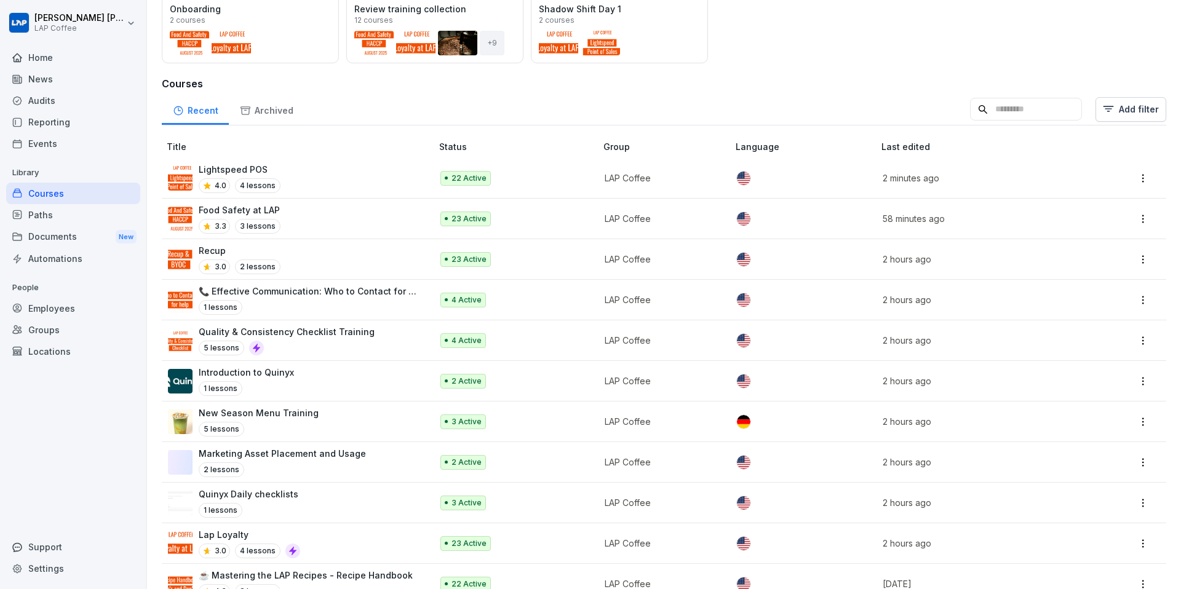
scroll to position [187, 0]
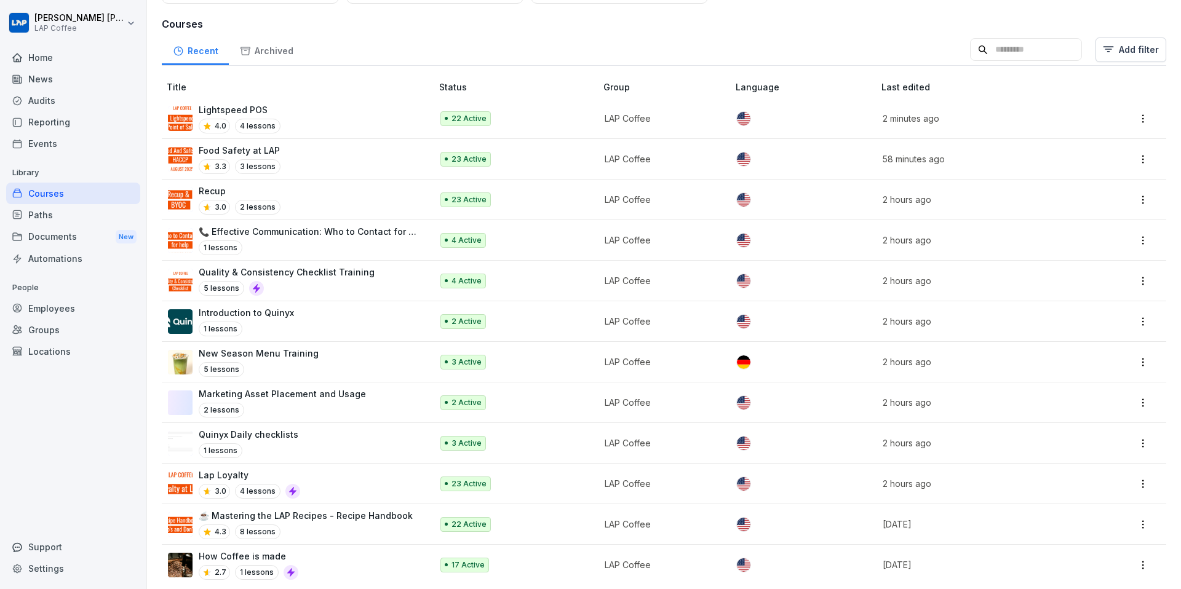
click at [237, 469] on p "Lap Loyalty" at bounding box center [250, 475] width 102 height 13
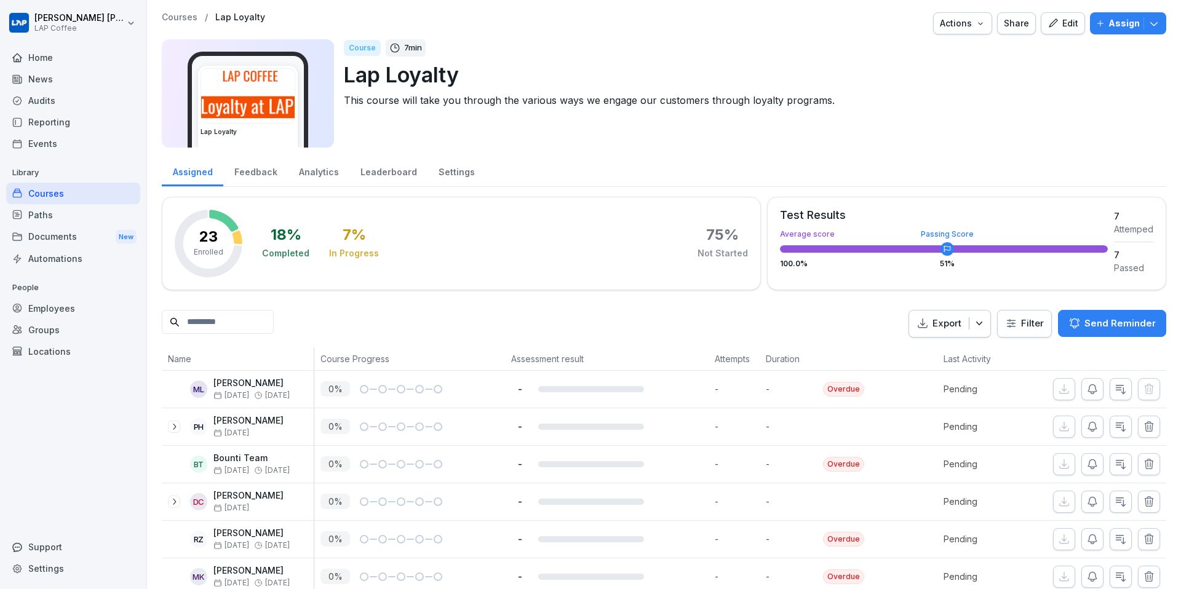
click at [169, 17] on p "Courses" at bounding box center [180, 17] width 36 height 10
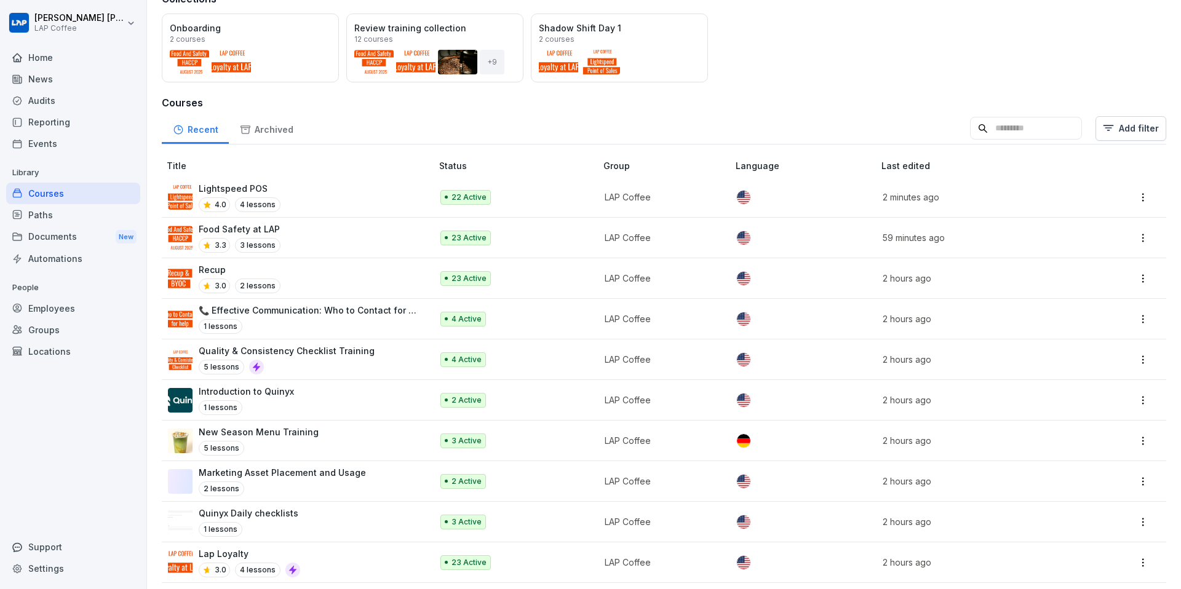
scroll to position [110, 0]
click at [454, 477] on p "2 Active" at bounding box center [467, 480] width 30 height 11
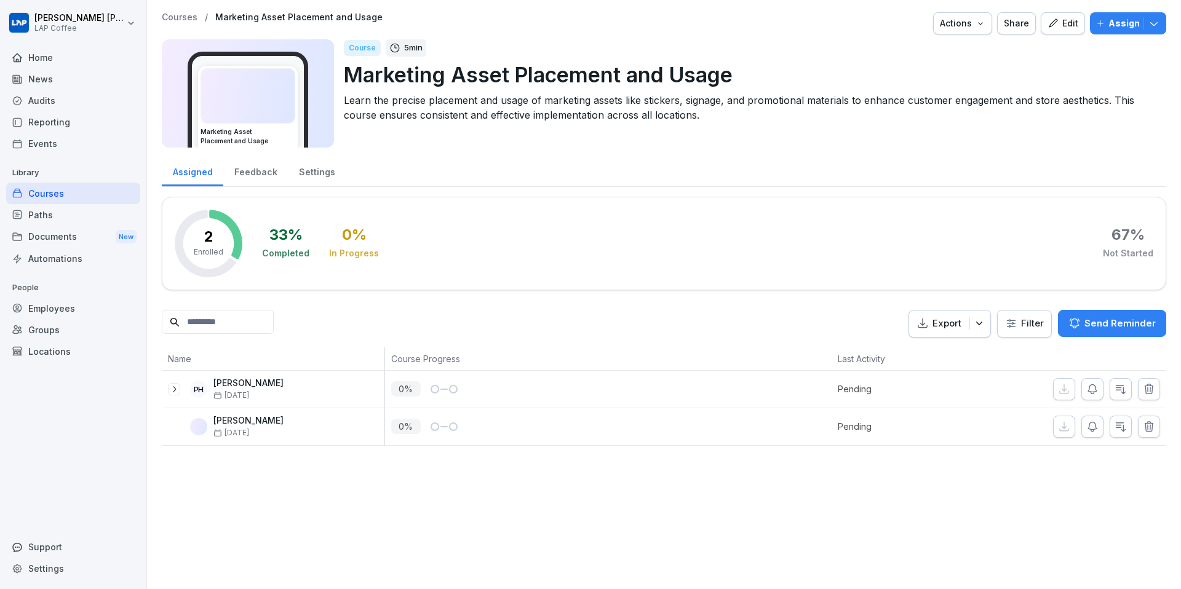
click at [174, 23] on div "Courses / Marketing Asset Placement and Usage Actions Share Edit Assign" at bounding box center [664, 23] width 1005 height 22
click at [176, 14] on p "Courses" at bounding box center [180, 17] width 36 height 10
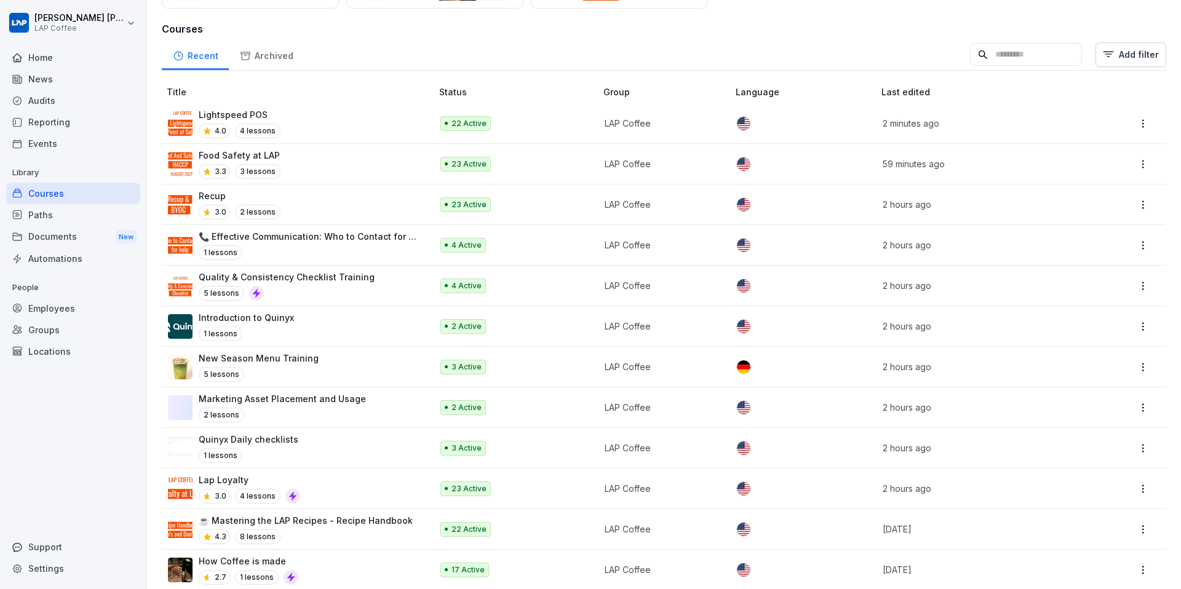
scroll to position [187, 0]
